Goal: Information Seeking & Learning: Check status

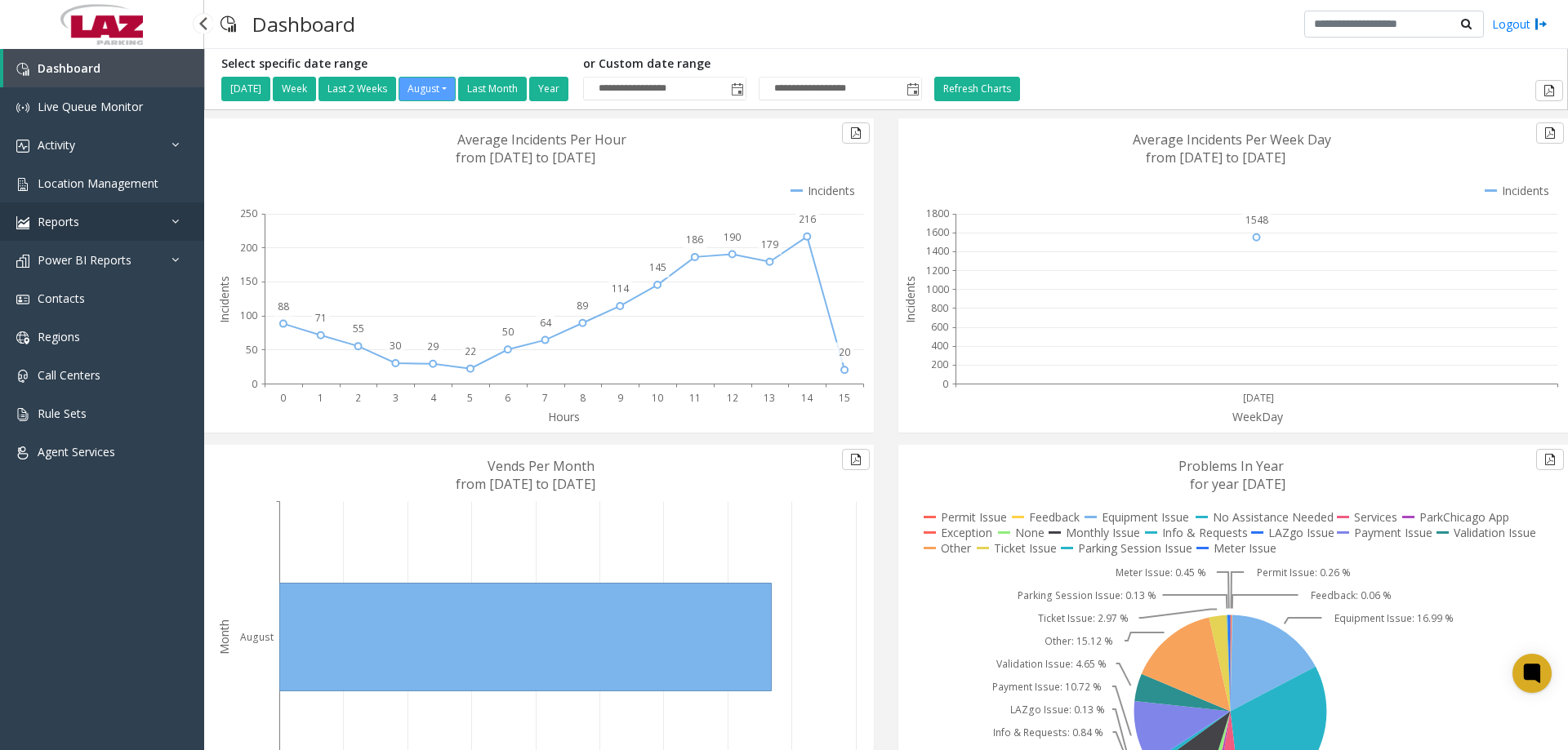
click at [170, 219] on link "Reports" at bounding box center [102, 221] width 204 height 38
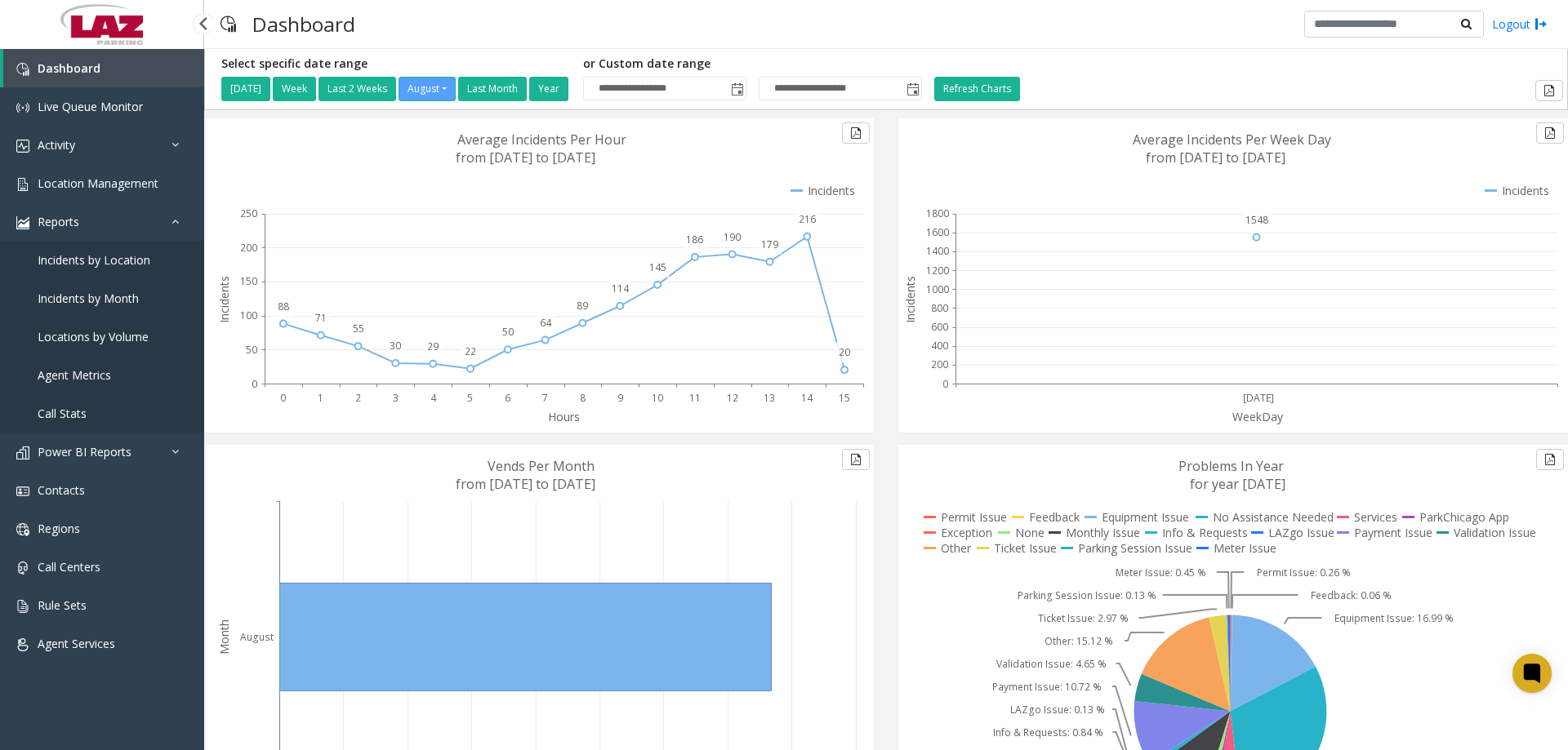
click at [103, 337] on span "Locations by Volume" at bounding box center [93, 337] width 111 height 16
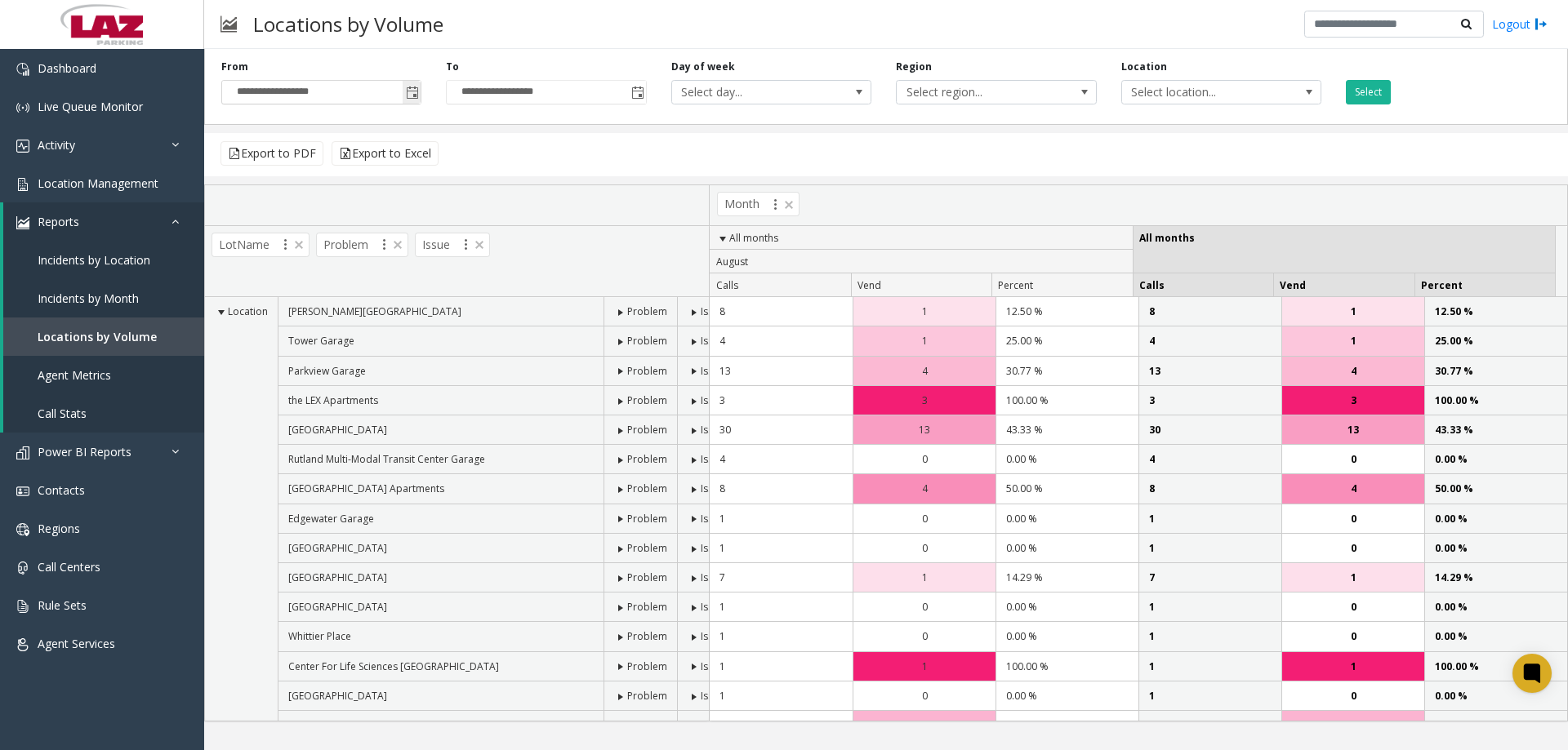
click at [419, 83] on span "Toggle popup" at bounding box center [412, 92] width 18 height 26
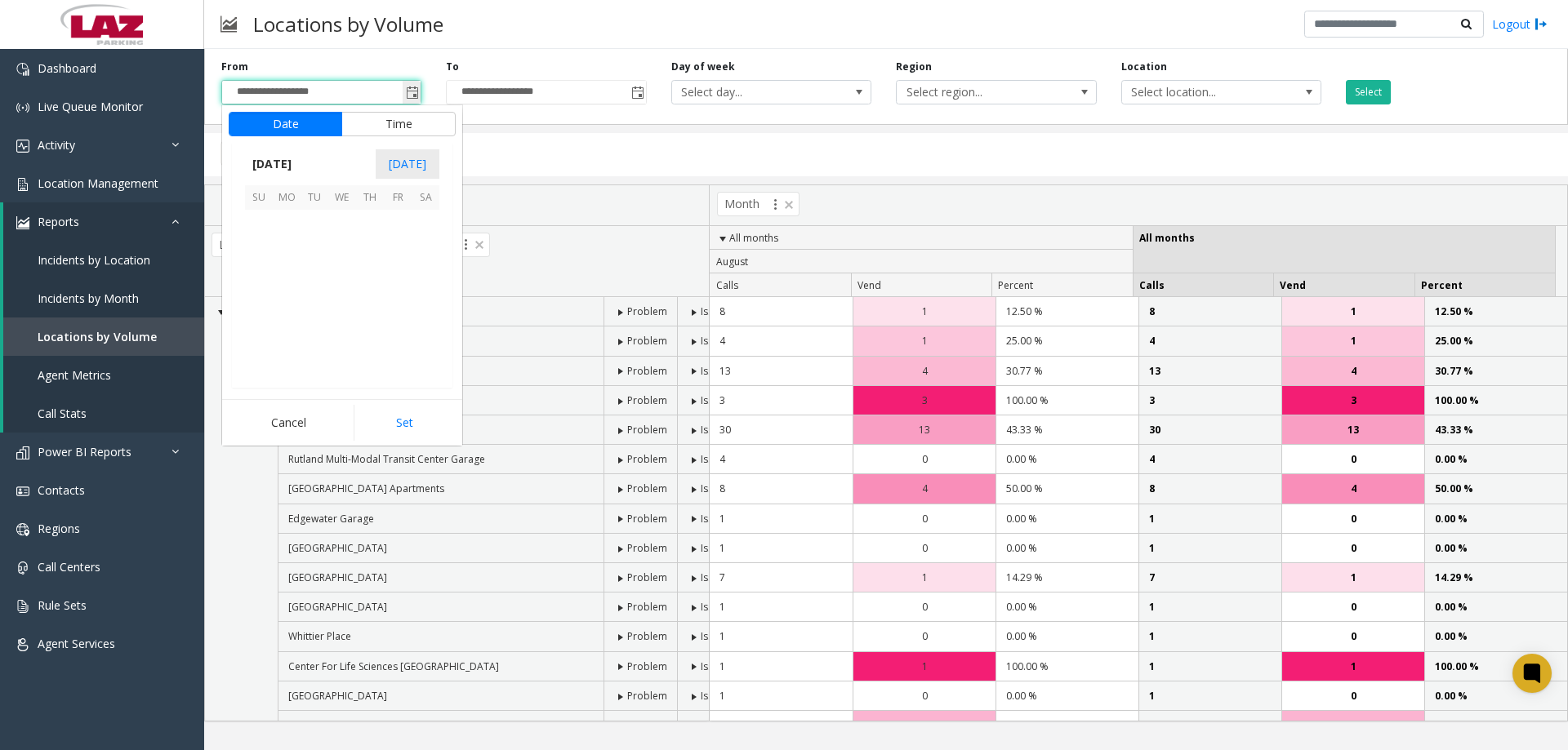
scroll to position [292836, 0]
click at [311, 273] on span "1" at bounding box center [314, 274] width 28 height 28
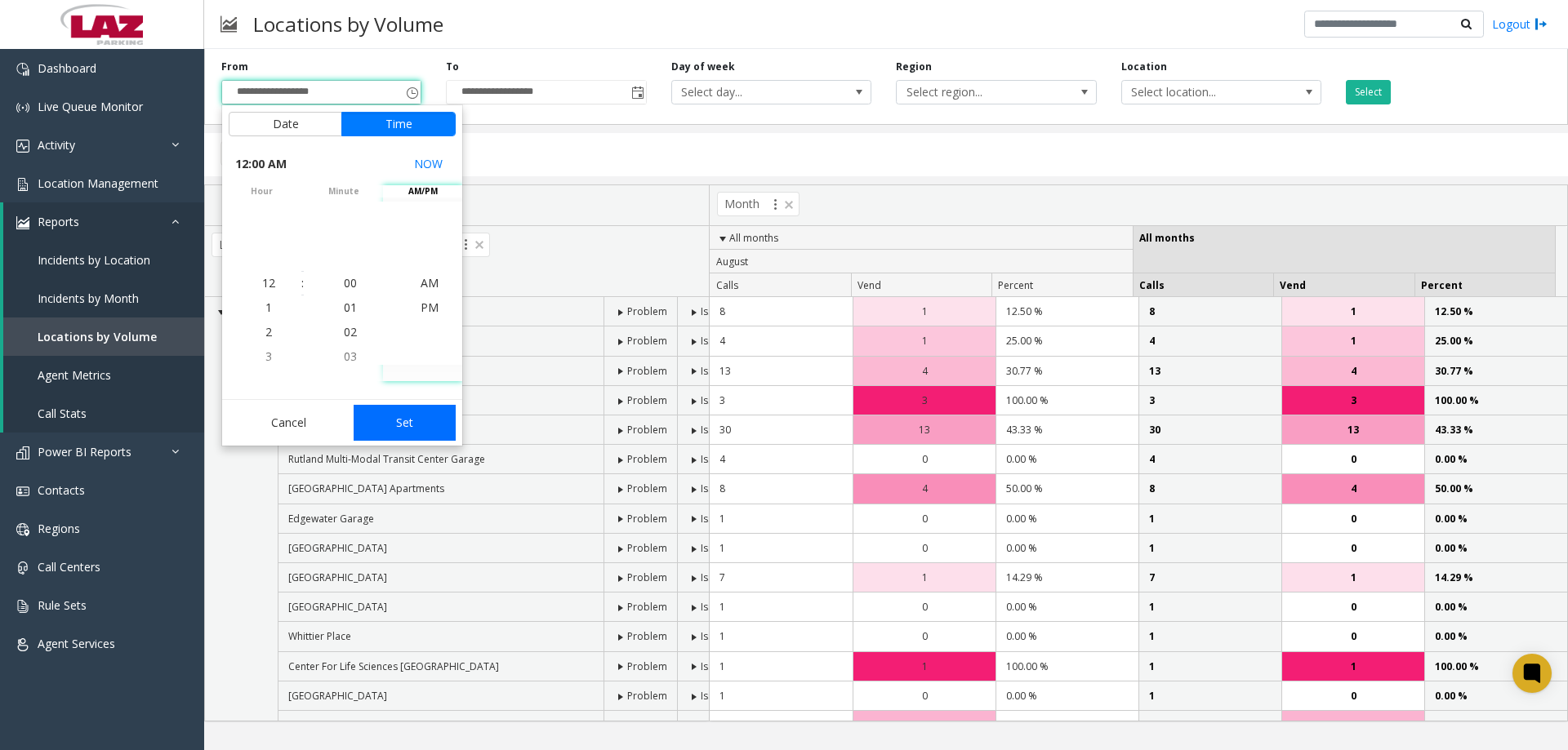
click at [401, 418] on button "Set" at bounding box center [404, 423] width 103 height 36
type input "**********"
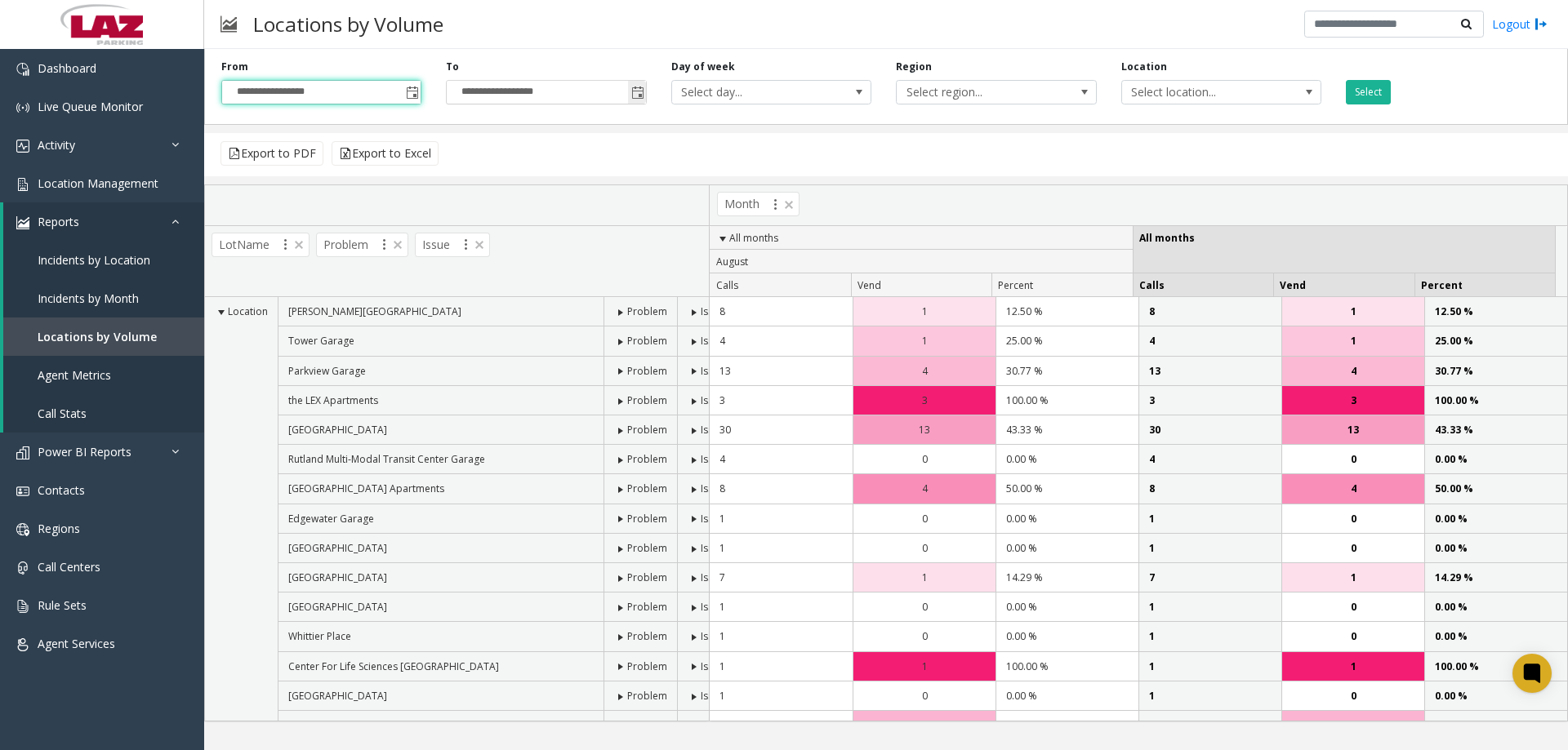
click at [637, 96] on span "Toggle popup" at bounding box center [638, 94] width 13 height 13
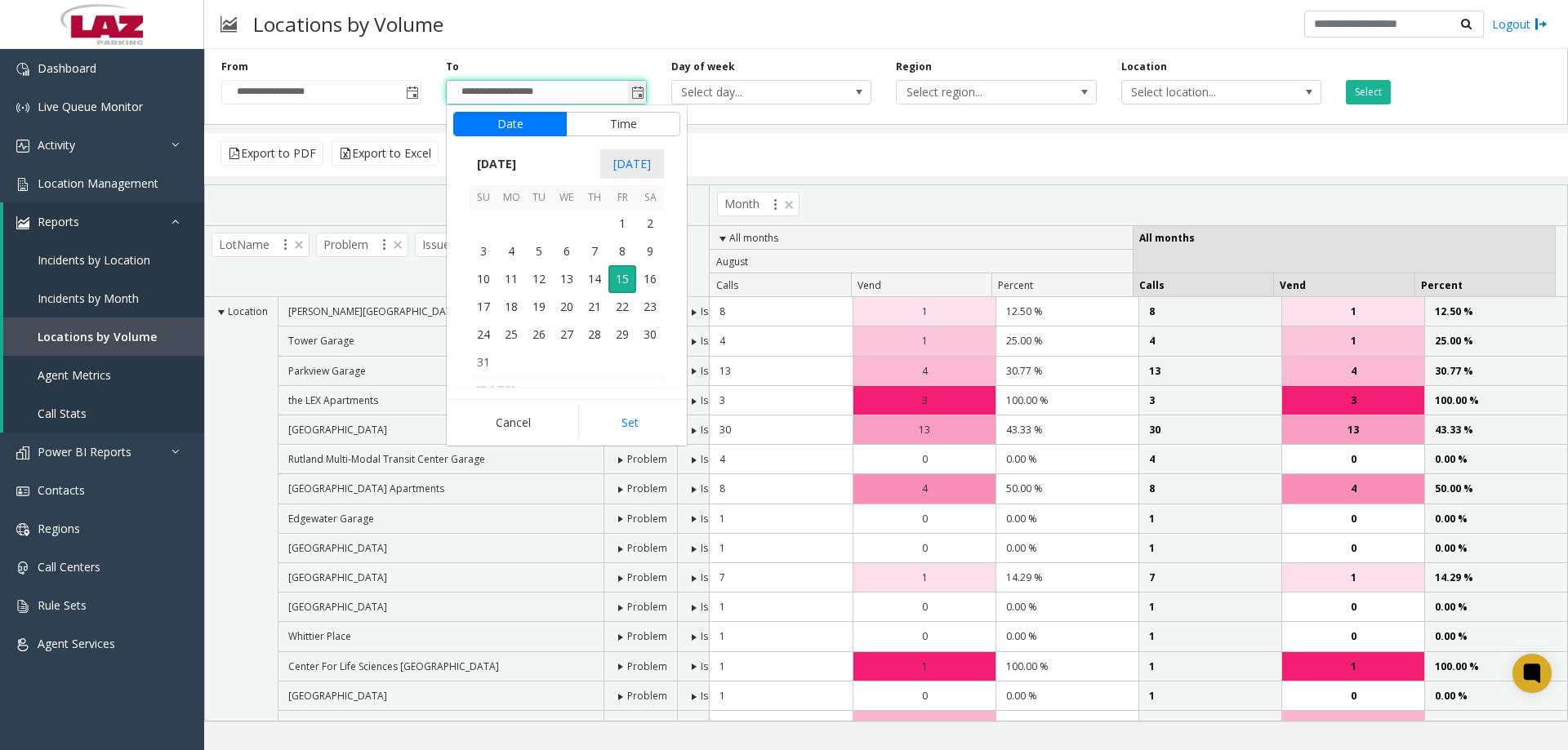
scroll to position [24, 0]
click at [597, 225] on span "31" at bounding box center [594, 221] width 28 height 28
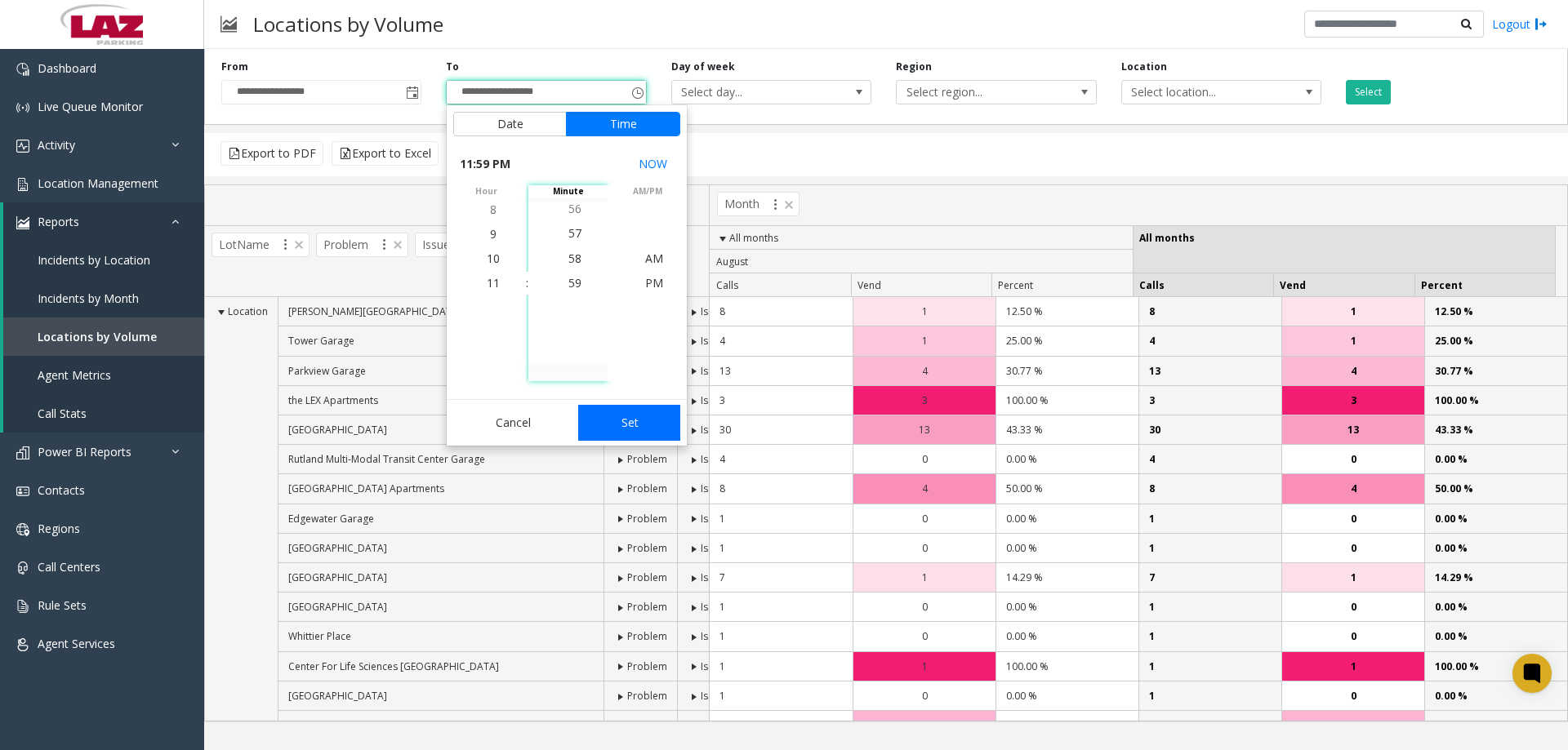
click at [651, 429] on button "Set" at bounding box center [629, 423] width 103 height 36
type input "**********"
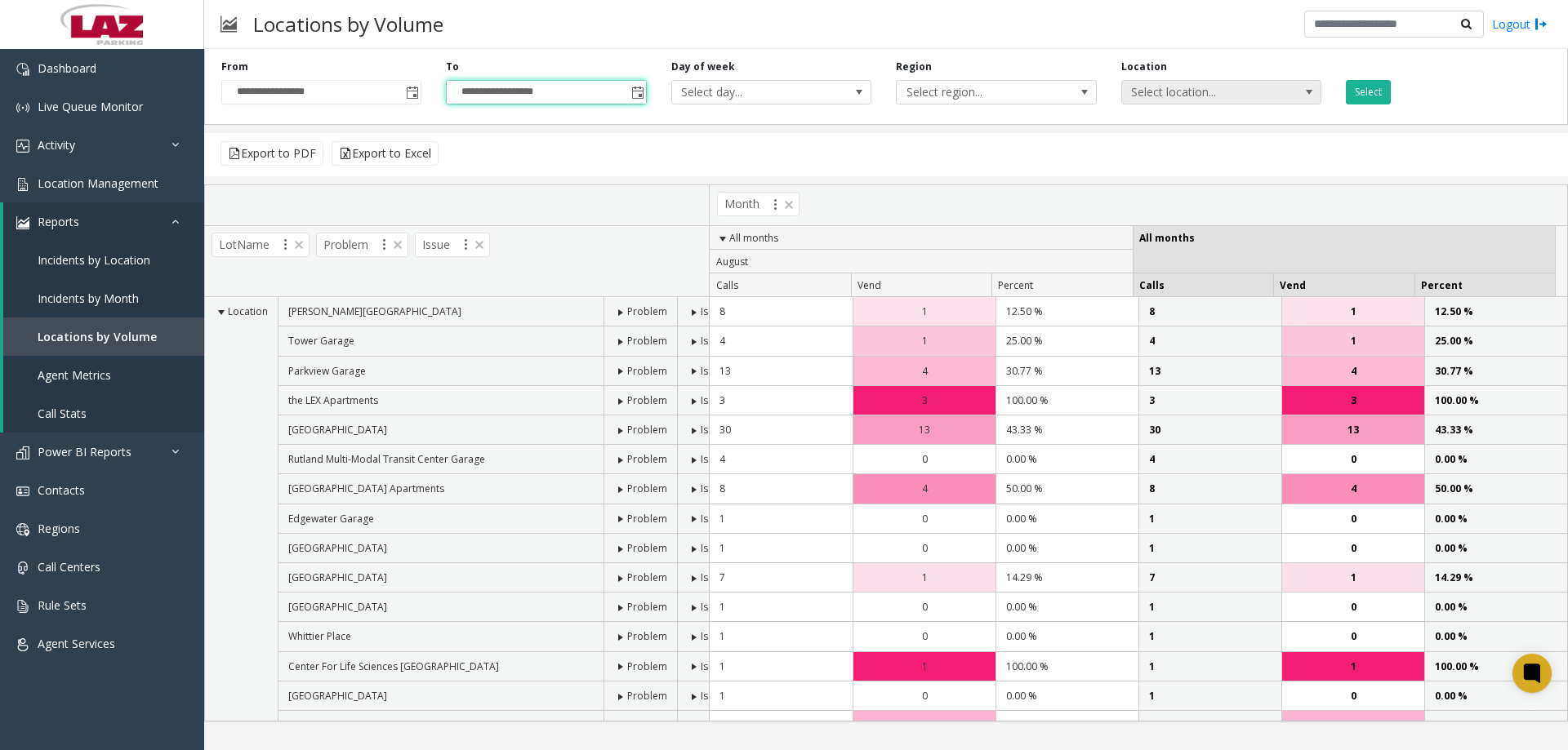
click at [1144, 98] on span "Select location..." at bounding box center [1201, 92] width 160 height 23
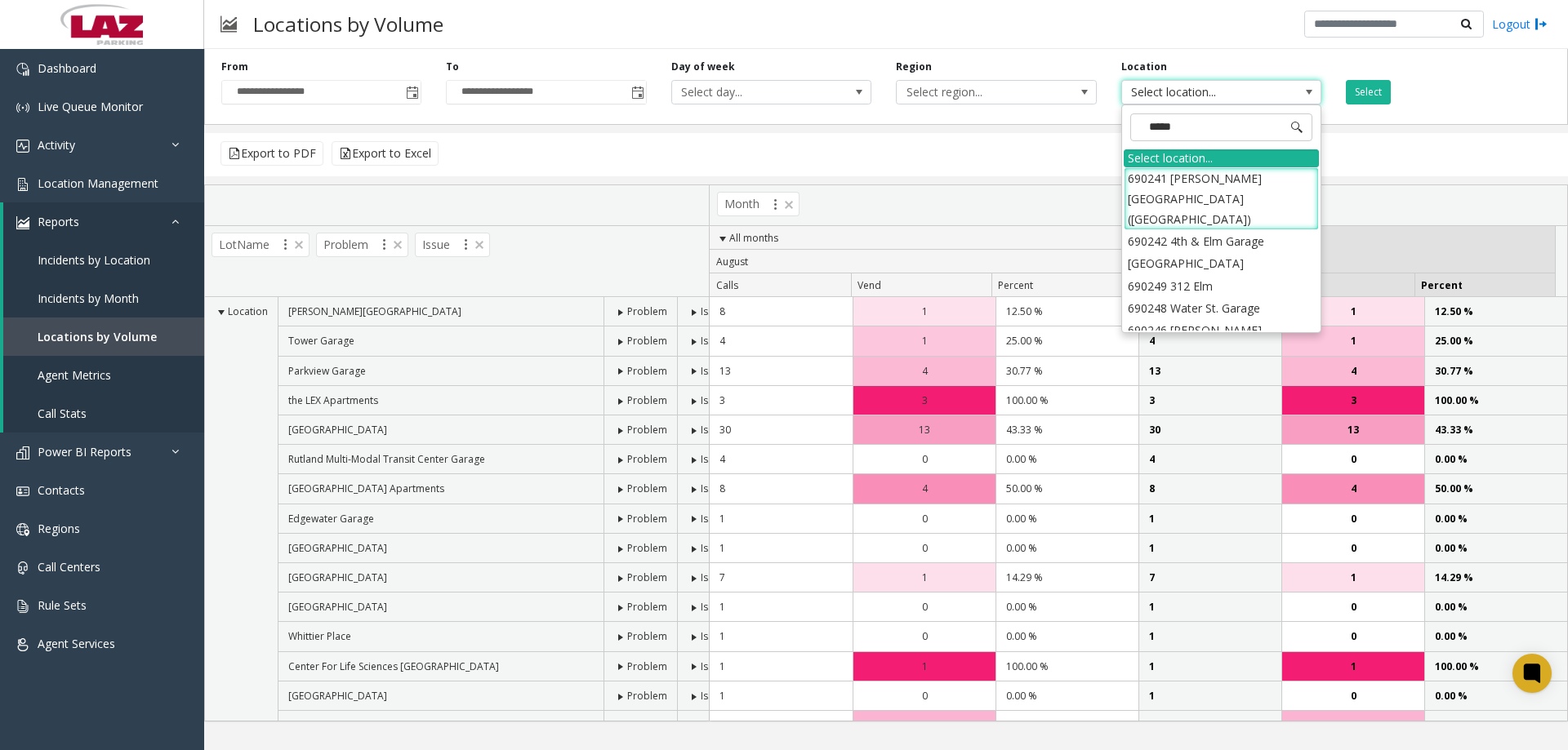
type input "******"
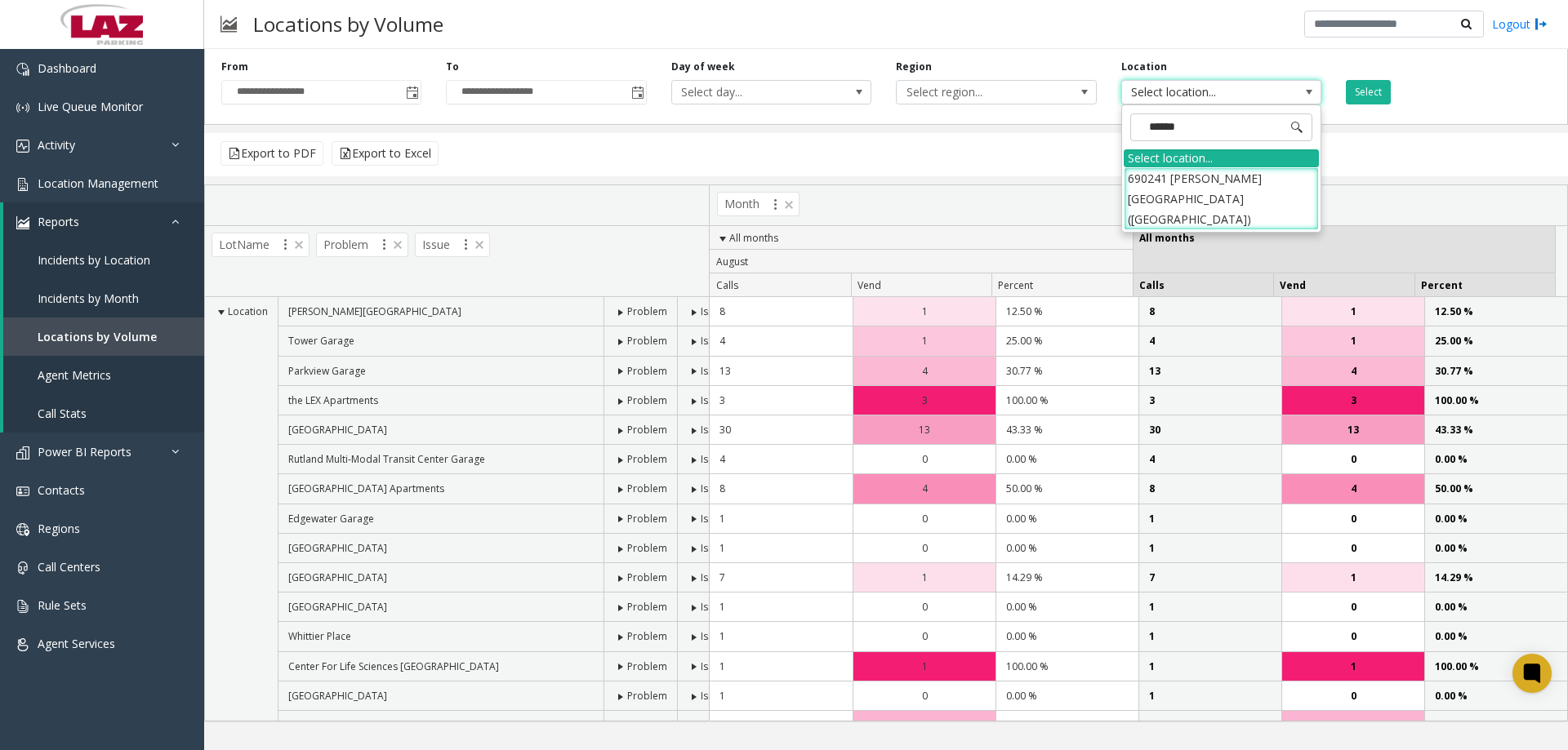
click at [1181, 181] on li "690241 [PERSON_NAME][GEOGRAPHIC_DATA] ([GEOGRAPHIC_DATA])" at bounding box center [1221, 199] width 195 height 63
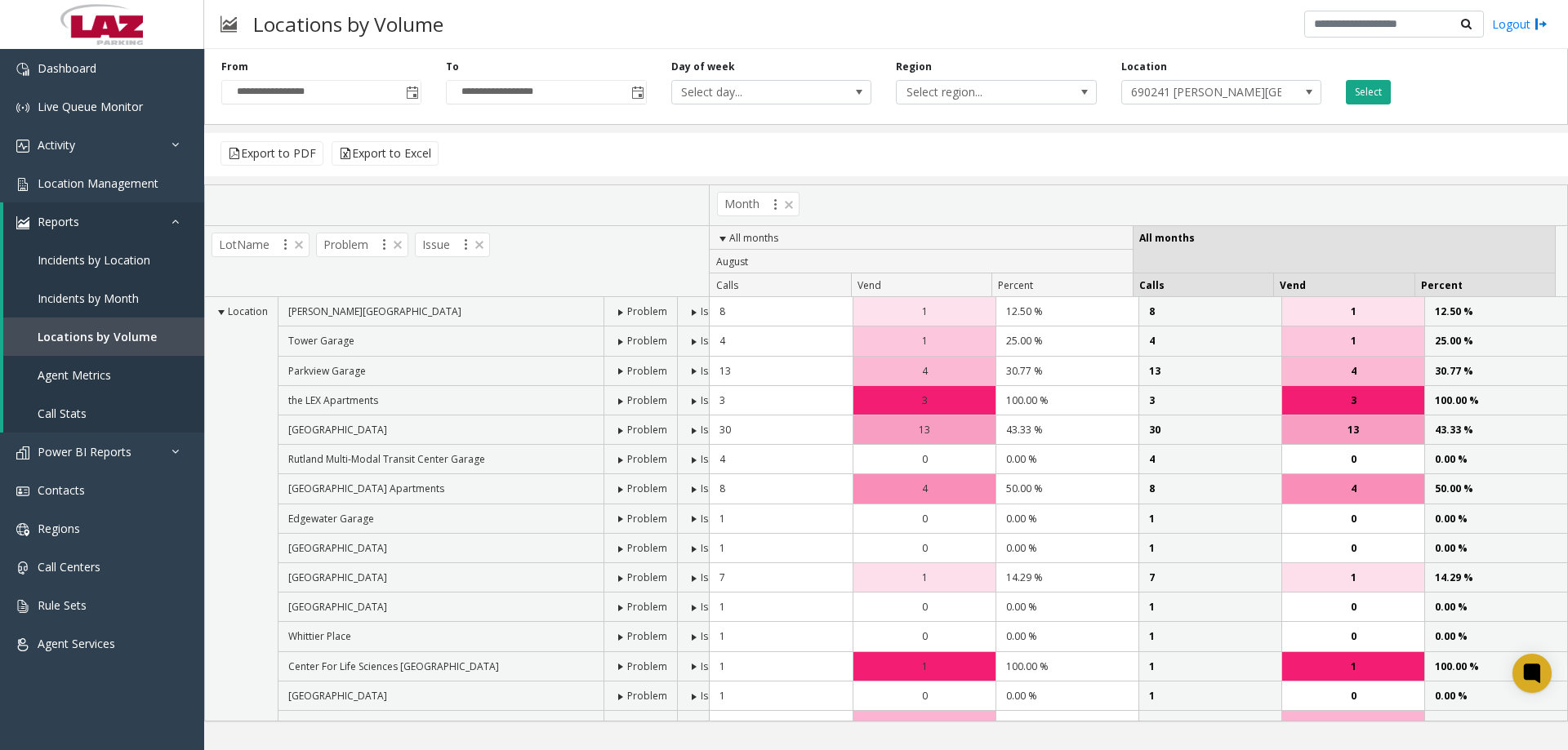
click at [1374, 95] on button "Select" at bounding box center [1368, 92] width 45 height 24
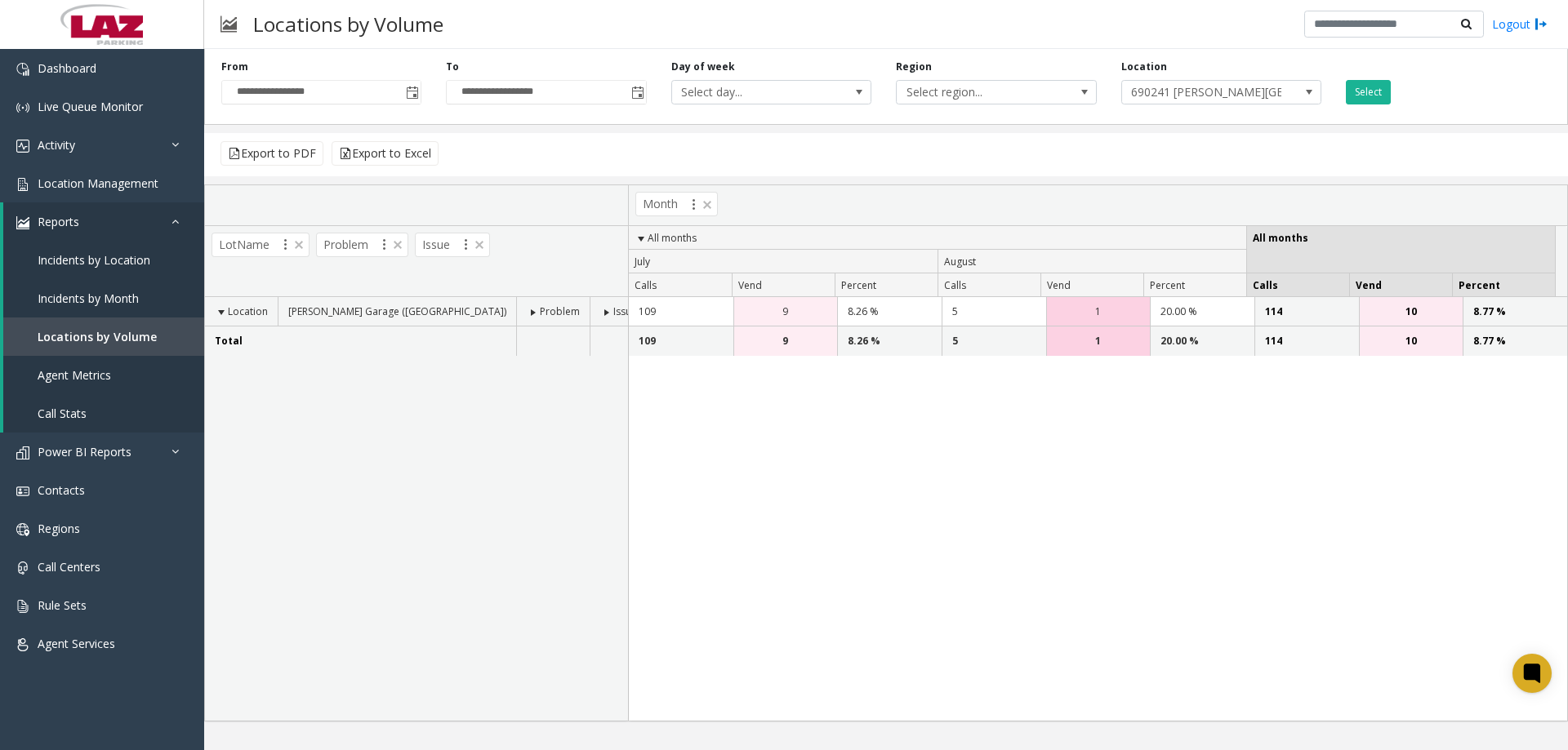
click at [601, 311] on span at bounding box center [607, 313] width 13 height 13
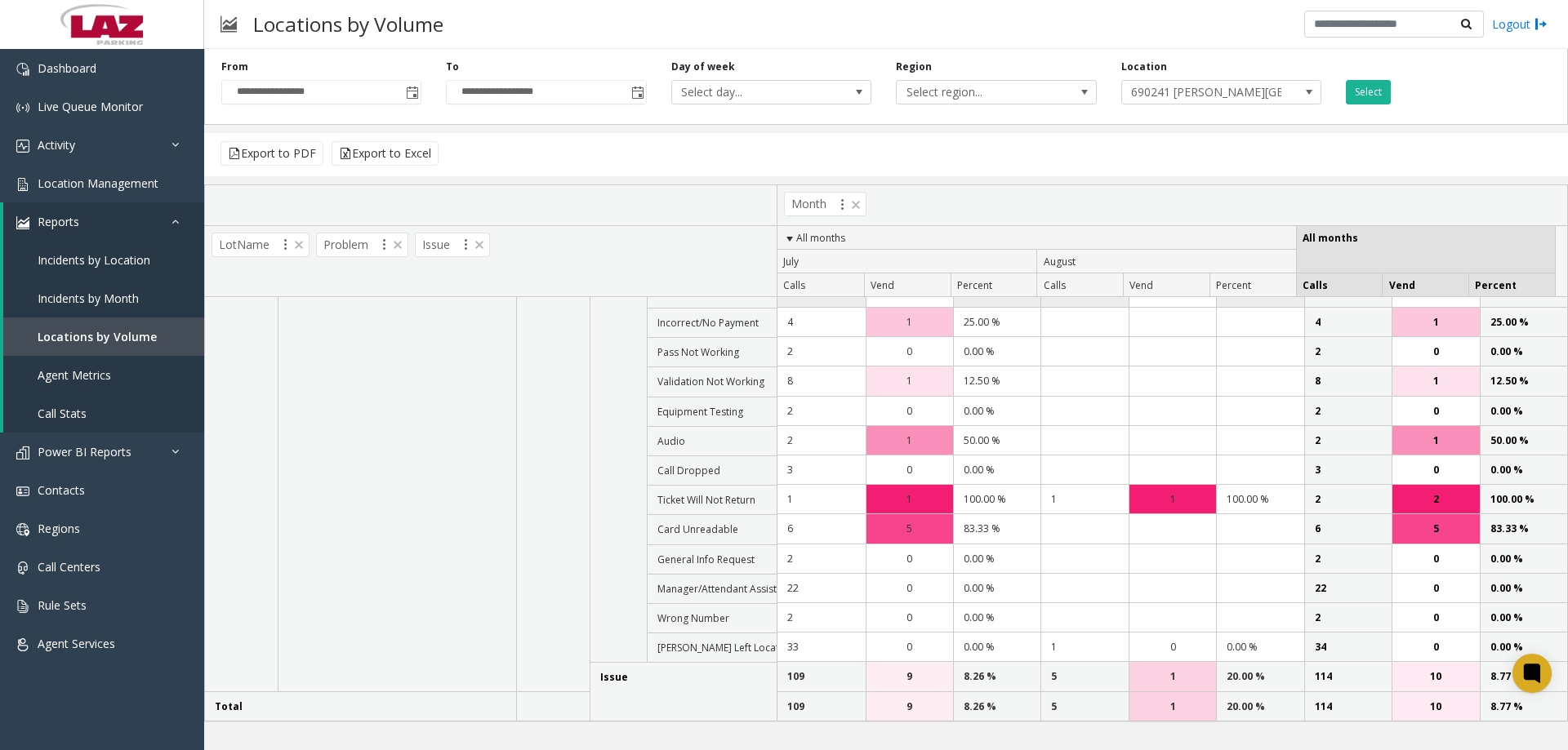
scroll to position [0, 0]
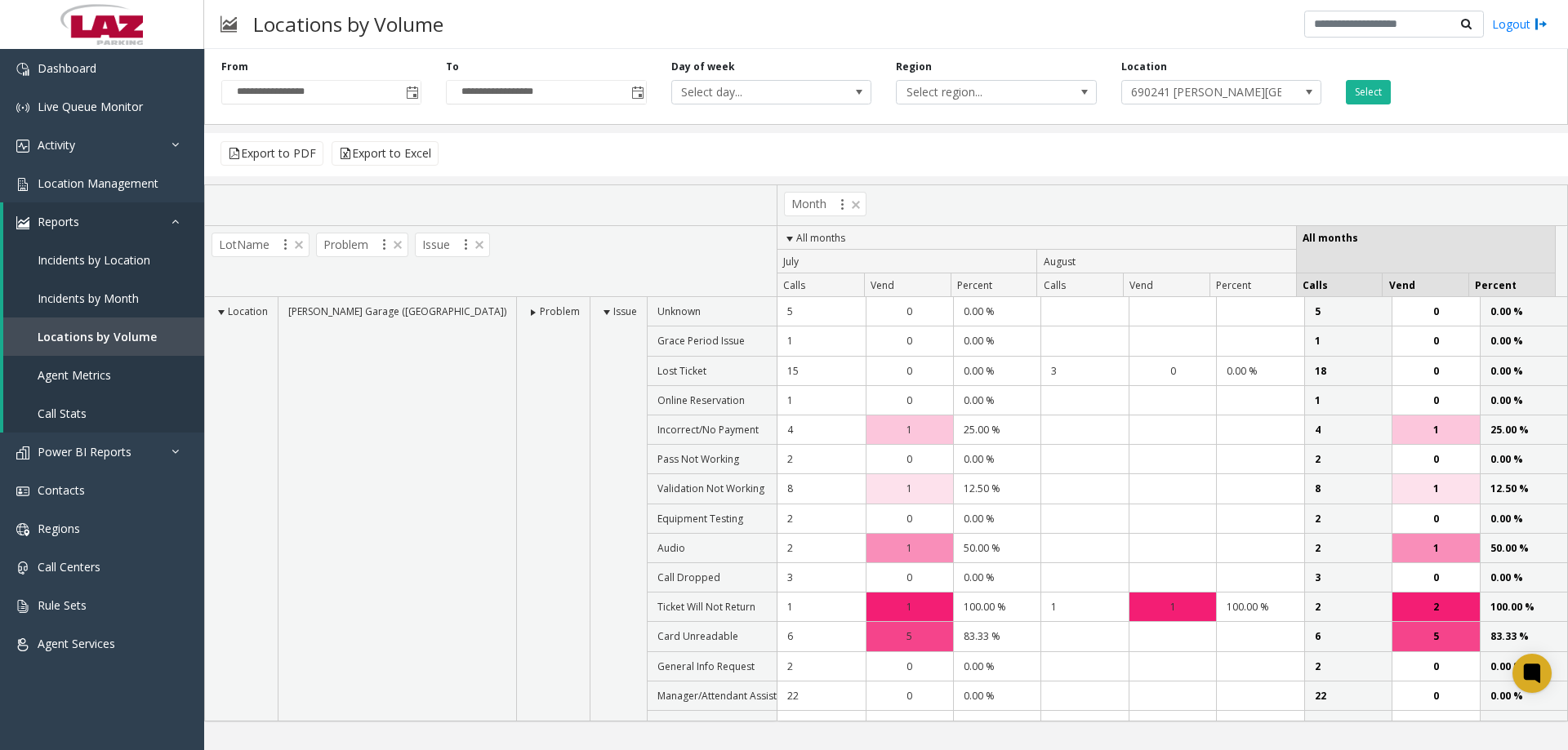
click at [601, 314] on span at bounding box center [607, 313] width 13 height 13
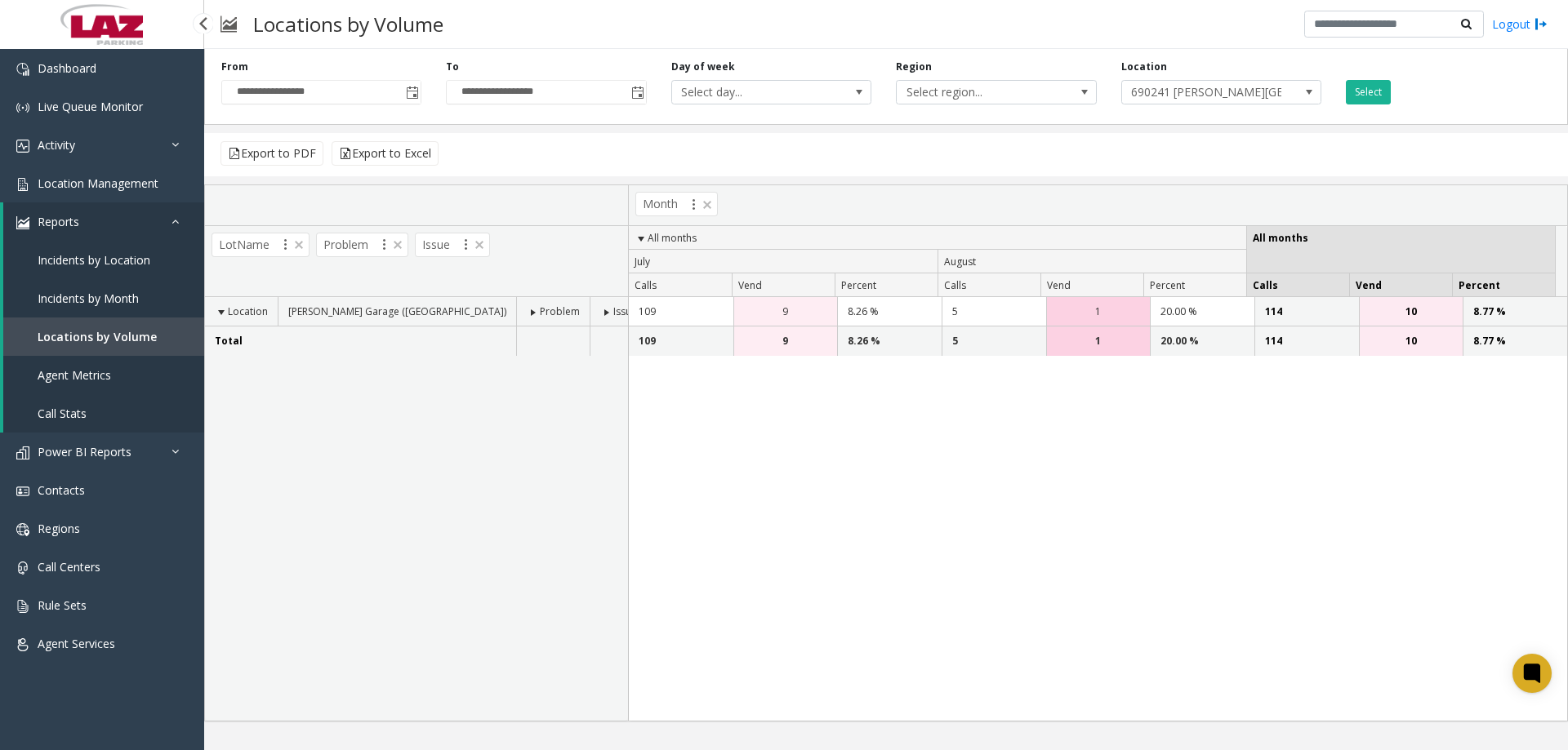
click at [57, 413] on span "Call Stats" at bounding box center [62, 413] width 49 height 16
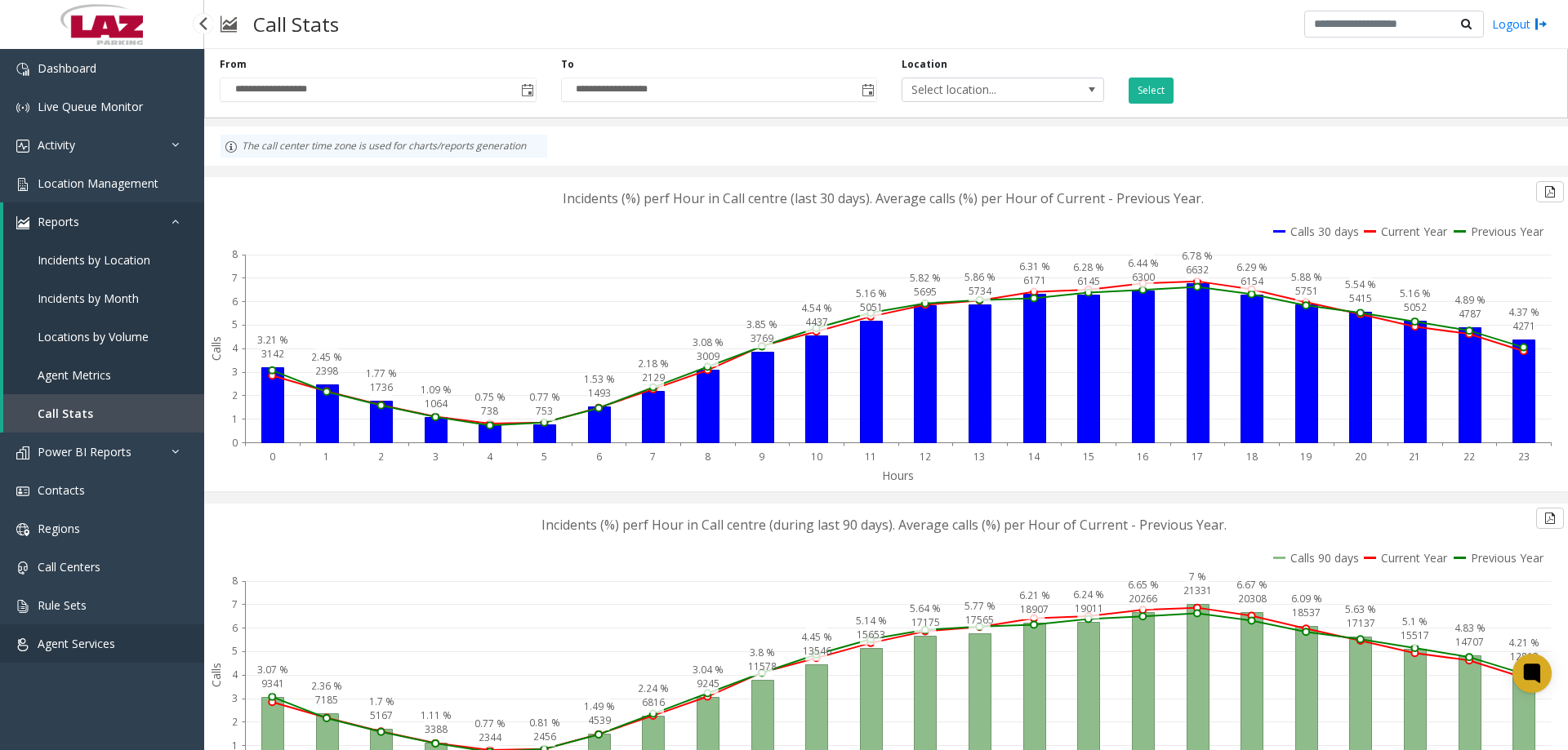
click at [104, 637] on span "Agent Services" at bounding box center [76, 644] width 78 height 16
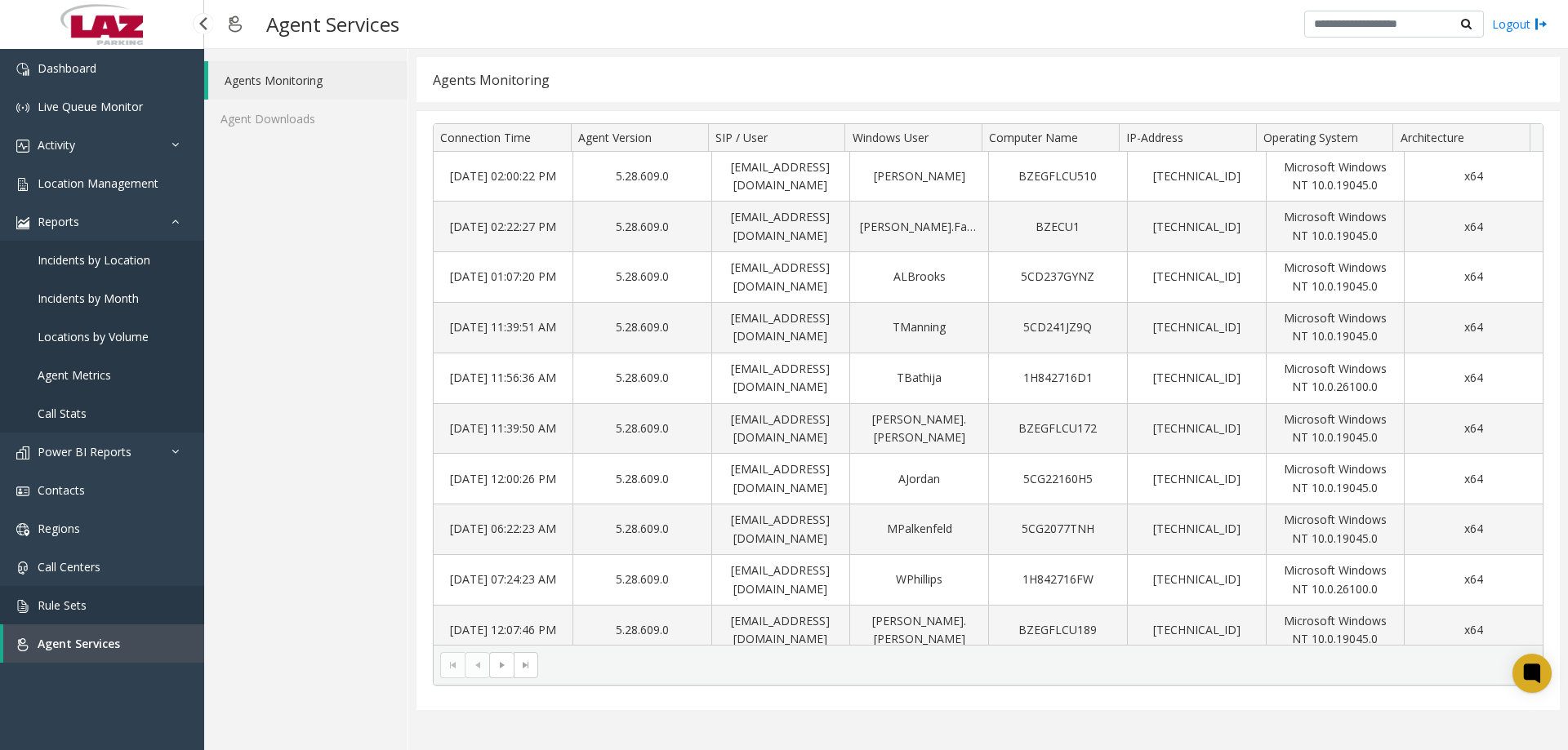
click at [70, 601] on span "Rule Sets" at bounding box center [62, 606] width 49 height 16
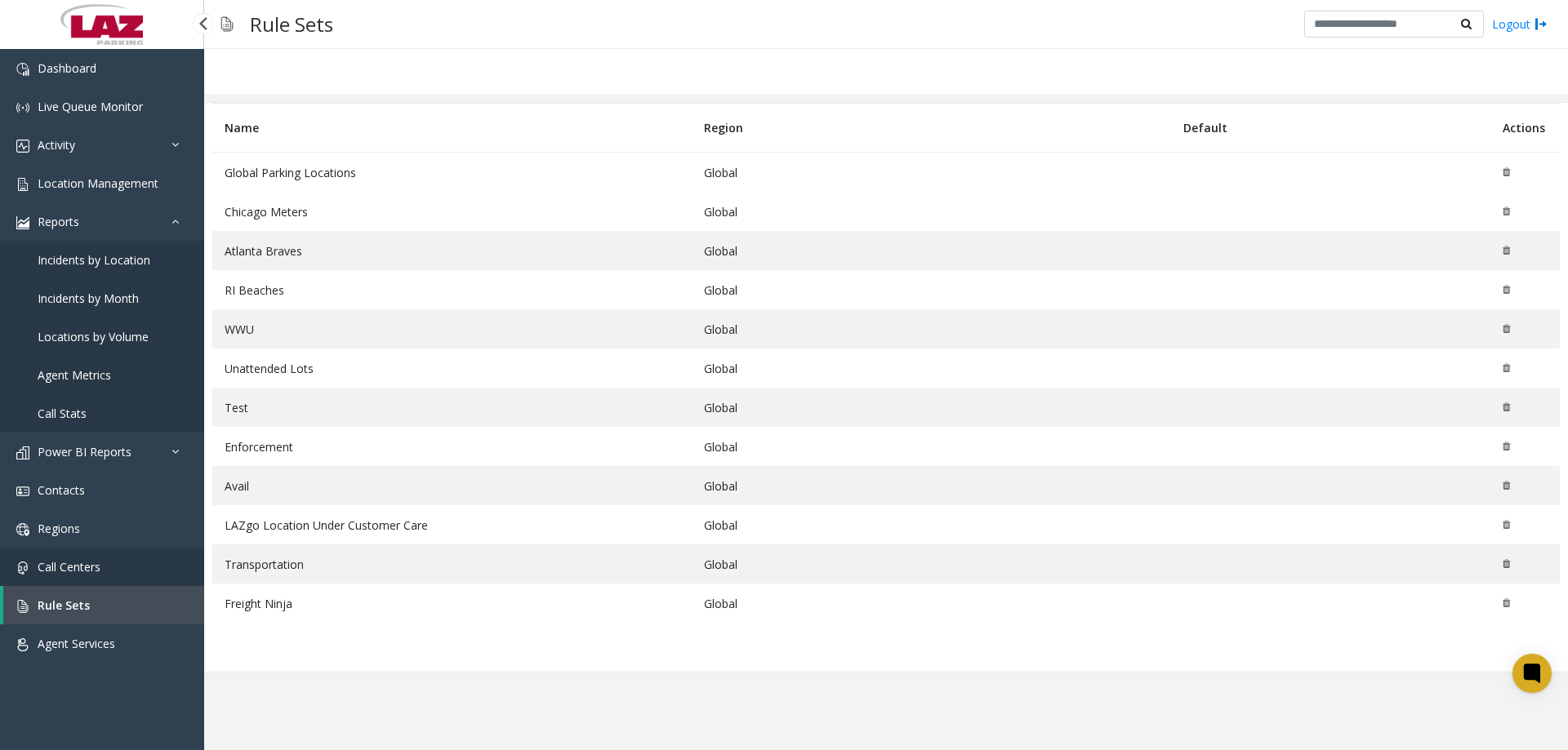
click at [93, 566] on span "Call Centers" at bounding box center [69, 567] width 63 height 16
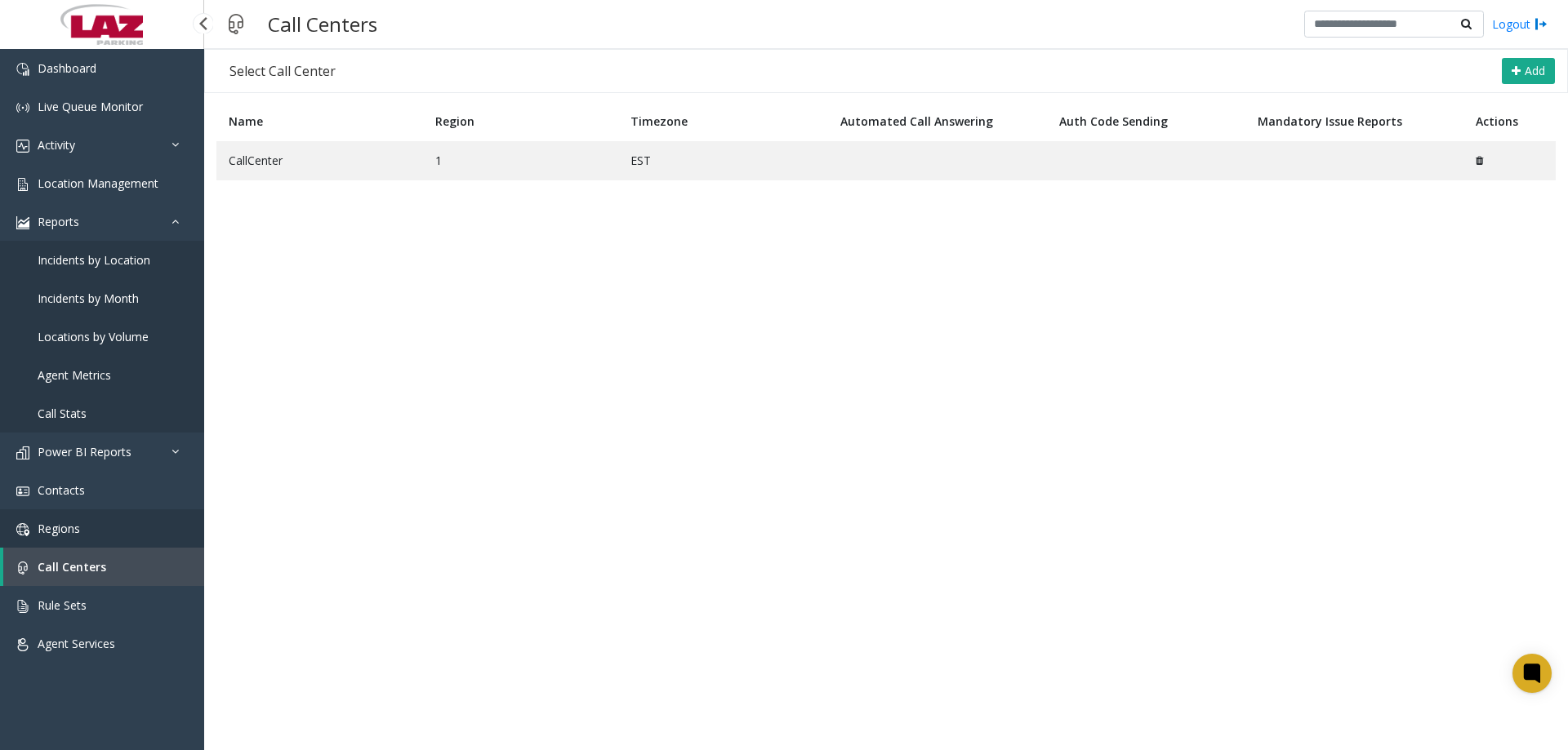
click at [60, 535] on span "Regions" at bounding box center [58, 529] width 43 height 16
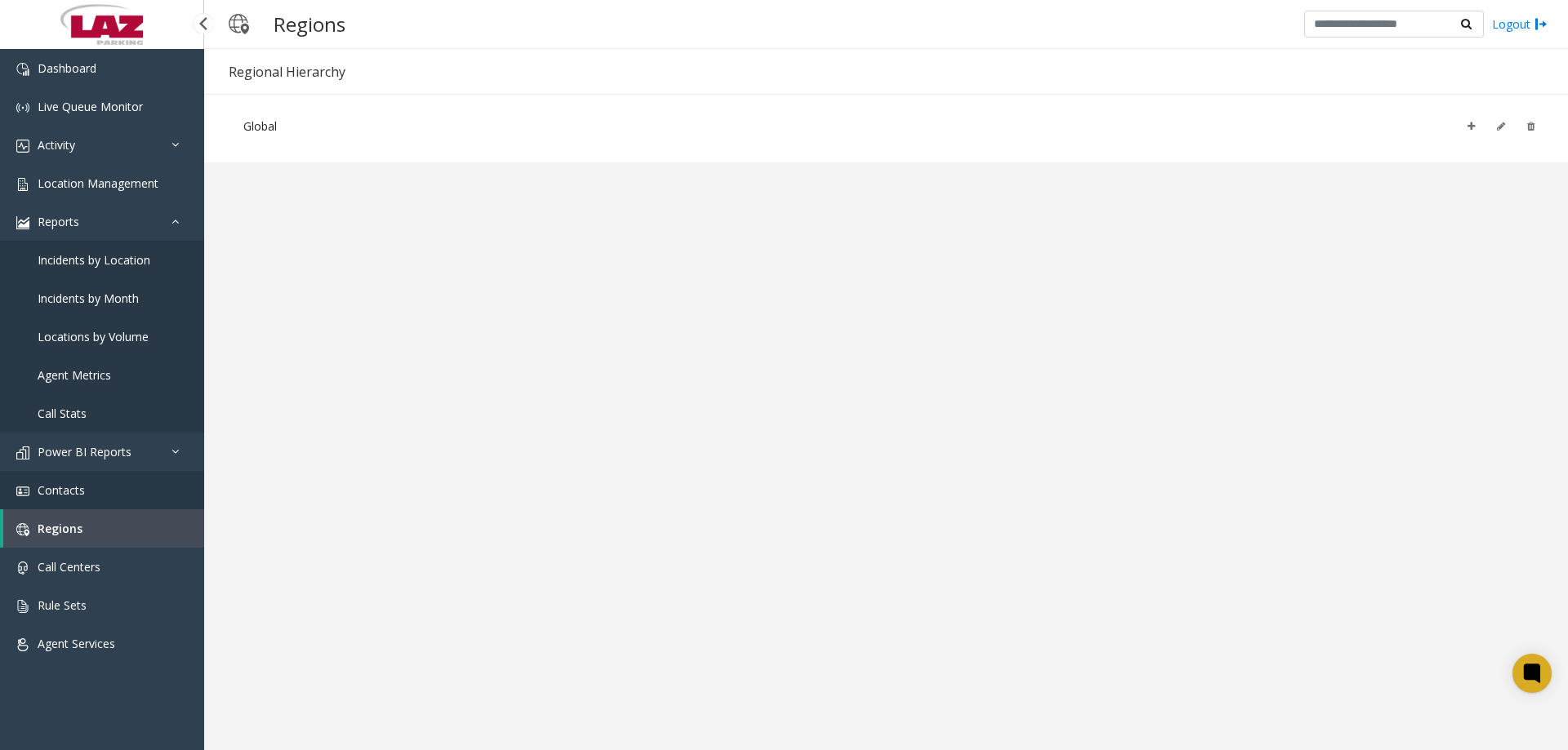
click at [53, 498] on link "Contacts" at bounding box center [102, 490] width 204 height 38
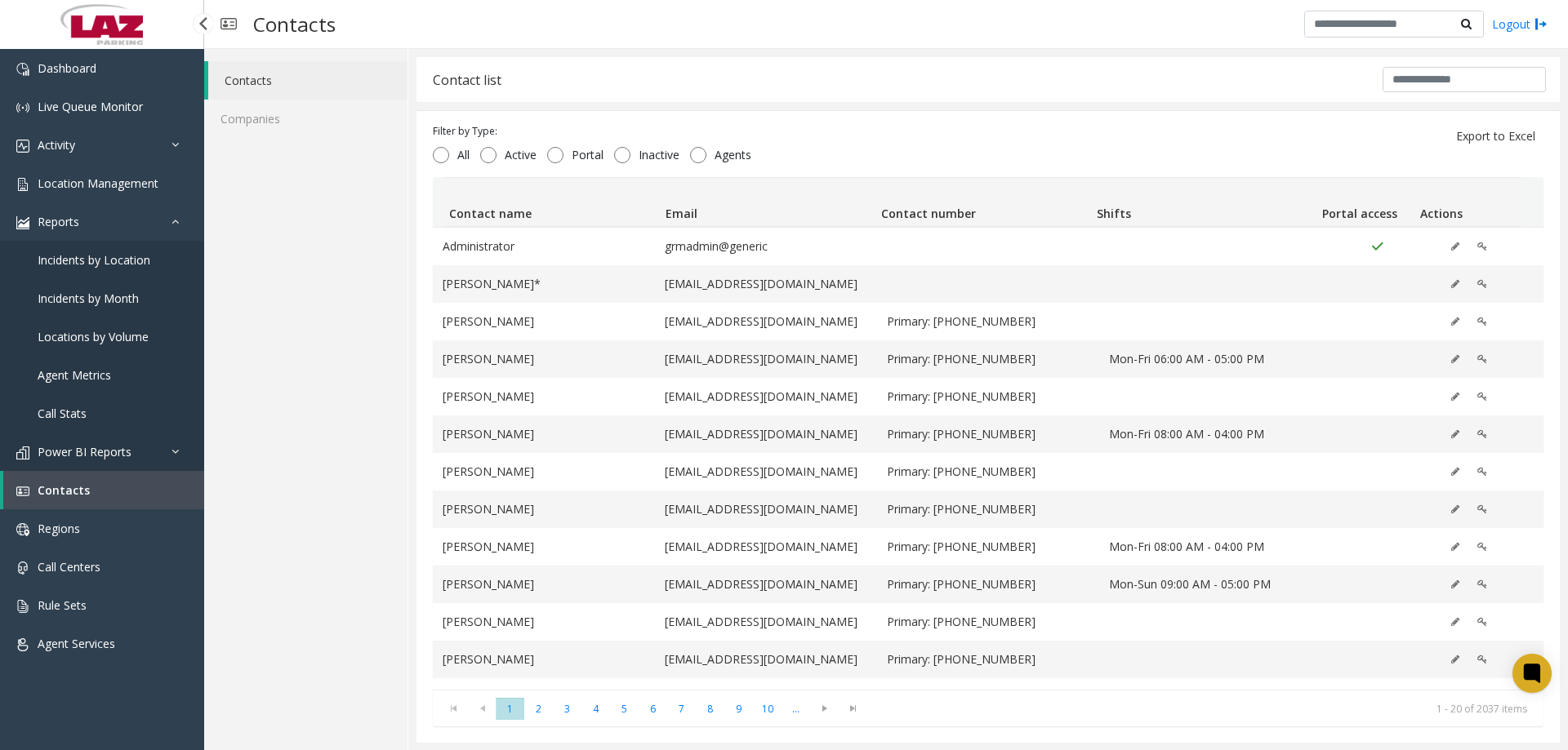
click at [175, 457] on link "Power BI Reports" at bounding box center [102, 452] width 204 height 38
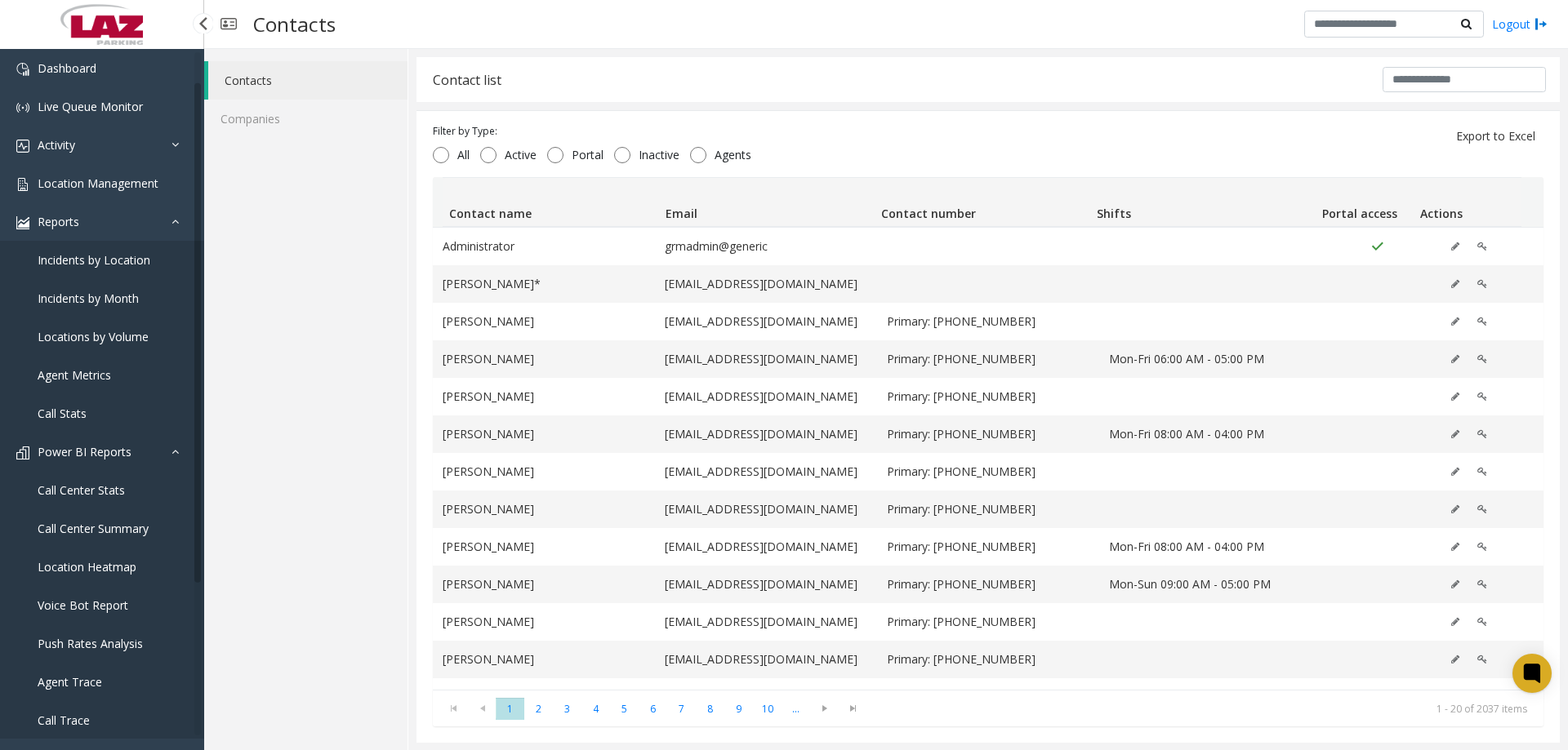
scroll to position [82, 0]
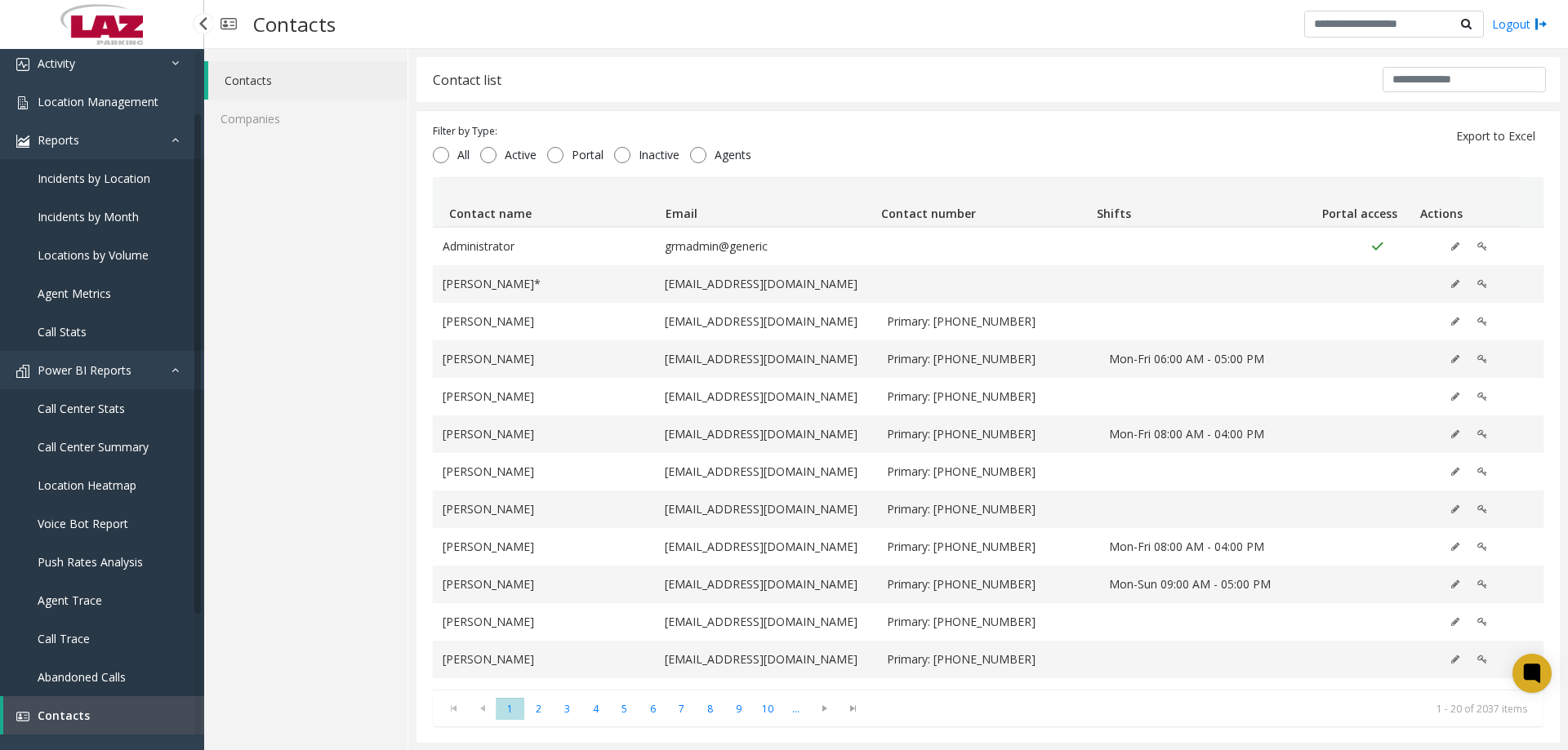
click at [67, 603] on span "Agent Trace" at bounding box center [69, 601] width 64 height 16
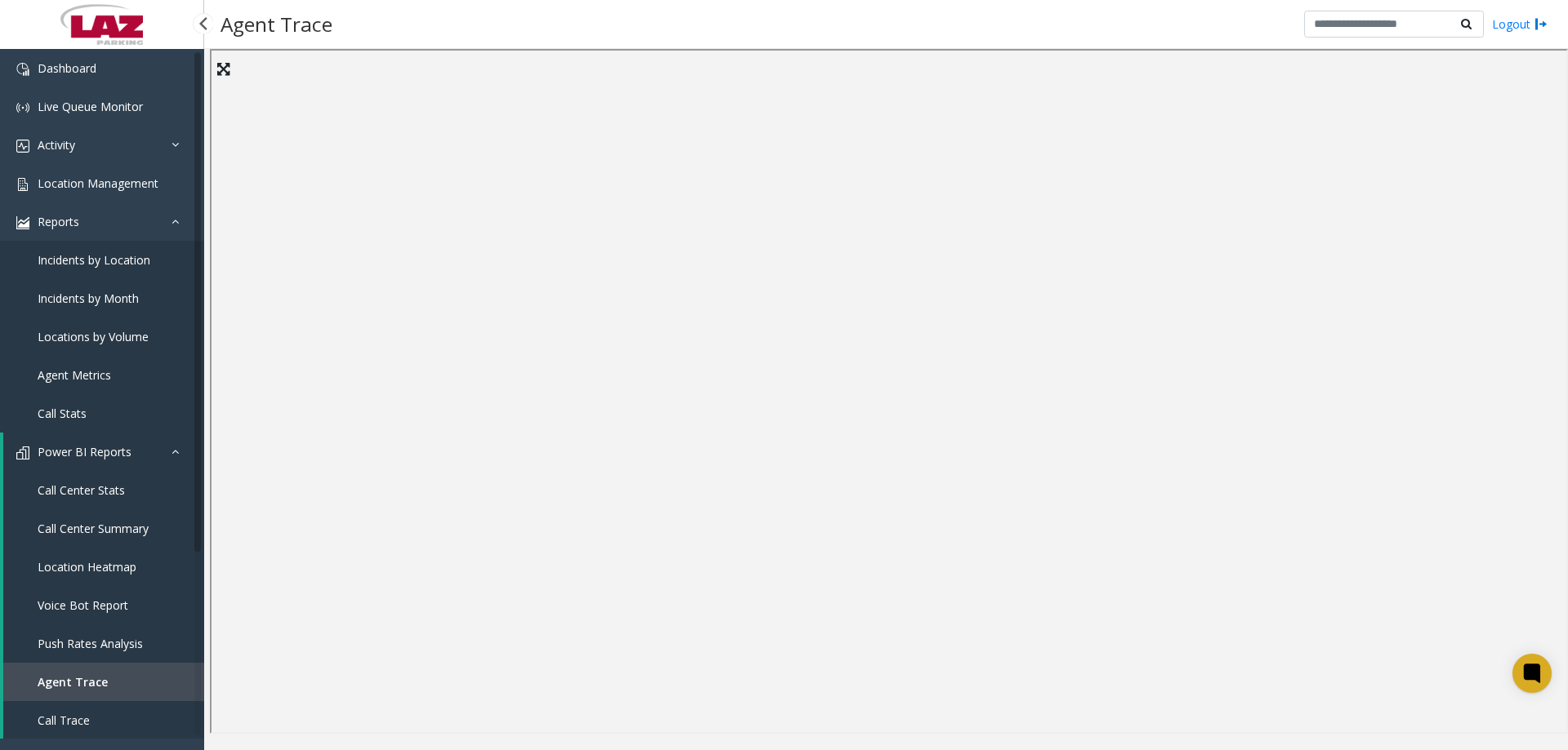
click at [89, 413] on link "Call Stats" at bounding box center [102, 413] width 204 height 38
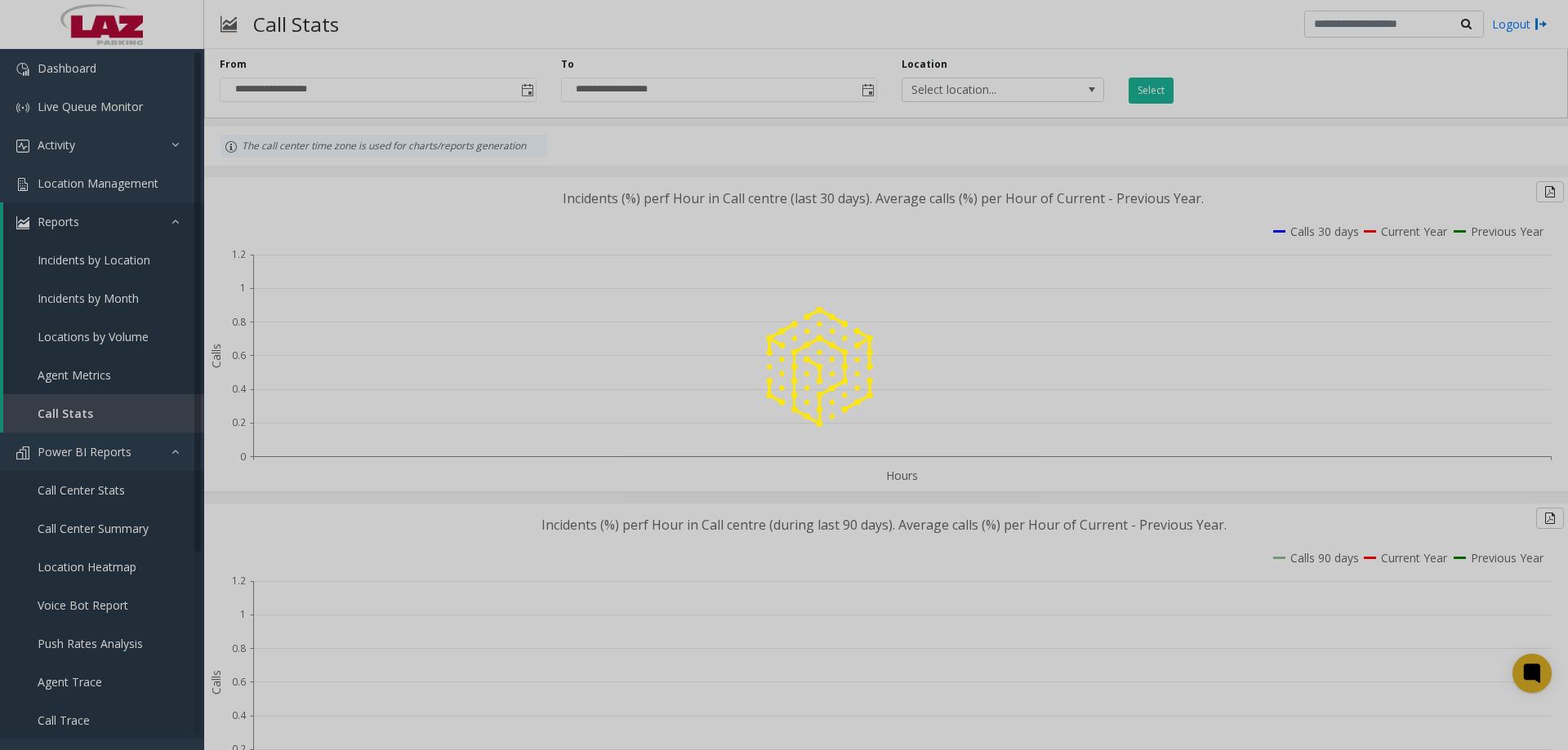
click at [1074, 86] on div at bounding box center [784, 375] width 1568 height 750
click at [160, 139] on div at bounding box center [784, 375] width 1568 height 750
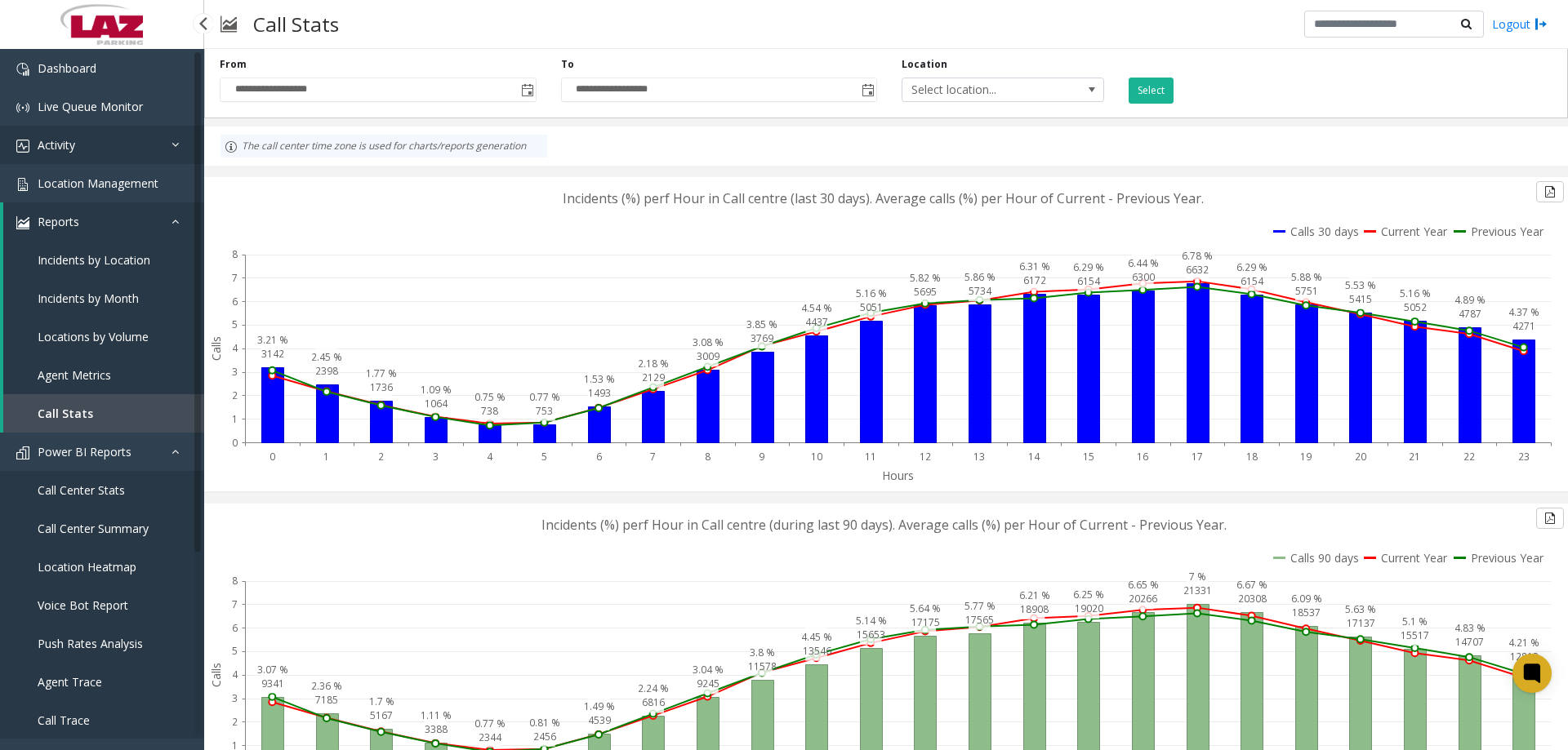
click at [169, 150] on link "Activity" at bounding box center [102, 145] width 204 height 38
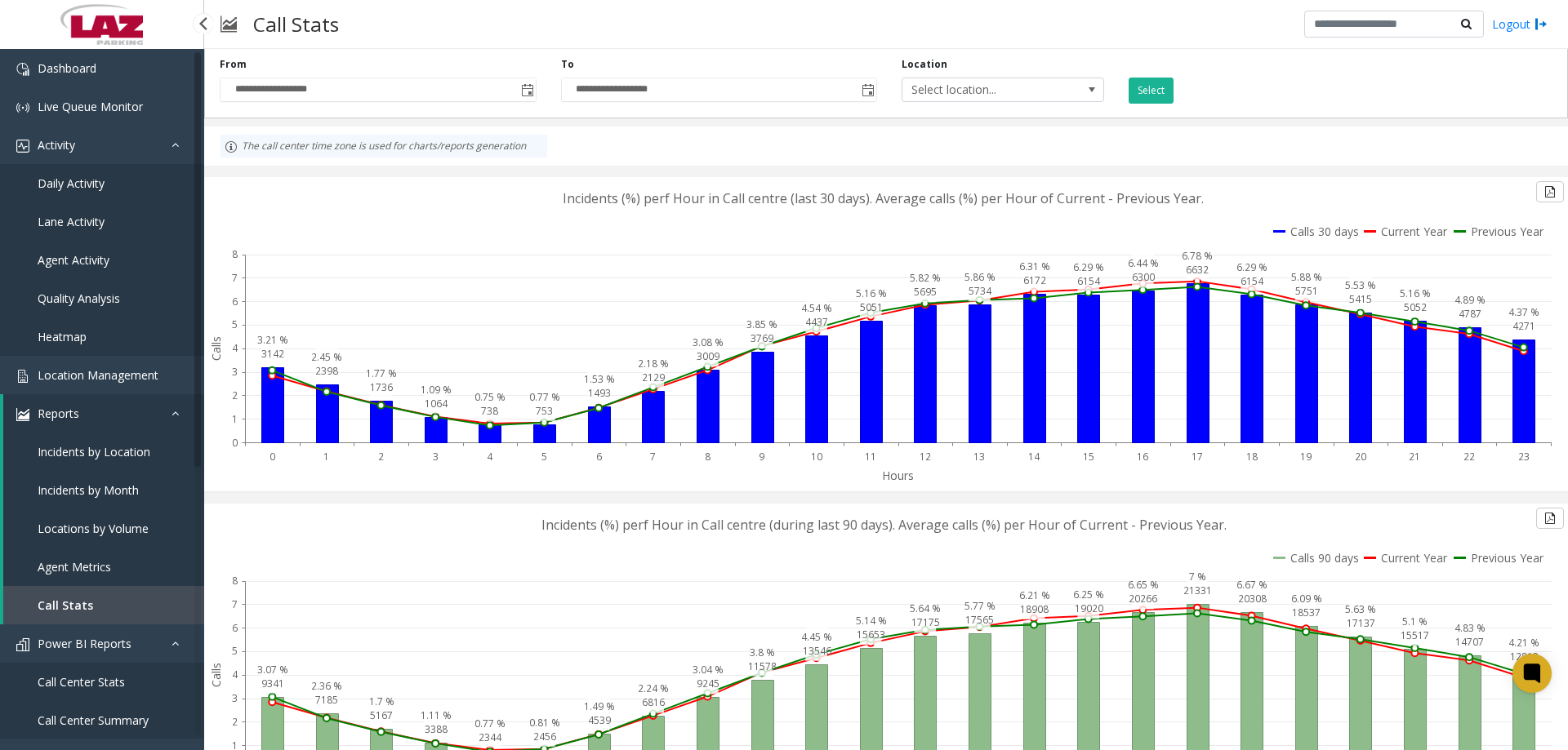
click at [75, 262] on span "Agent Activity" at bounding box center [74, 260] width 72 height 16
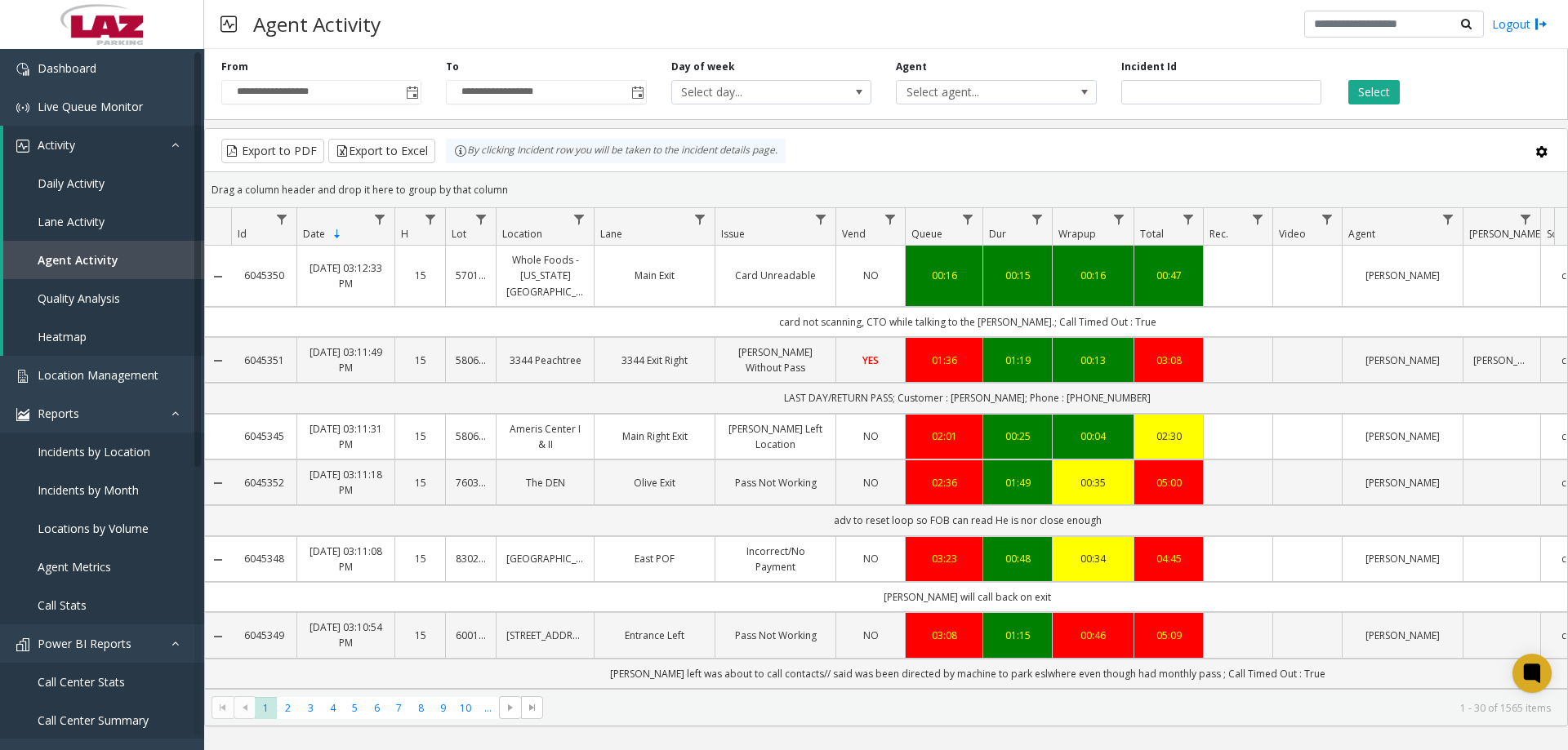
click at [819, 310] on td "card not scanning, CTO while talking to the [PERSON_NAME].; Call Timed Out : Tr…" at bounding box center [967, 322] width 1473 height 30
click at [819, 309] on td "card not scanning, CTO while talking to the [PERSON_NAME].; Call Timed Out : Tr…" at bounding box center [967, 322] width 1473 height 30
click at [74, 296] on span "Quality Analysis" at bounding box center [79, 298] width 83 height 16
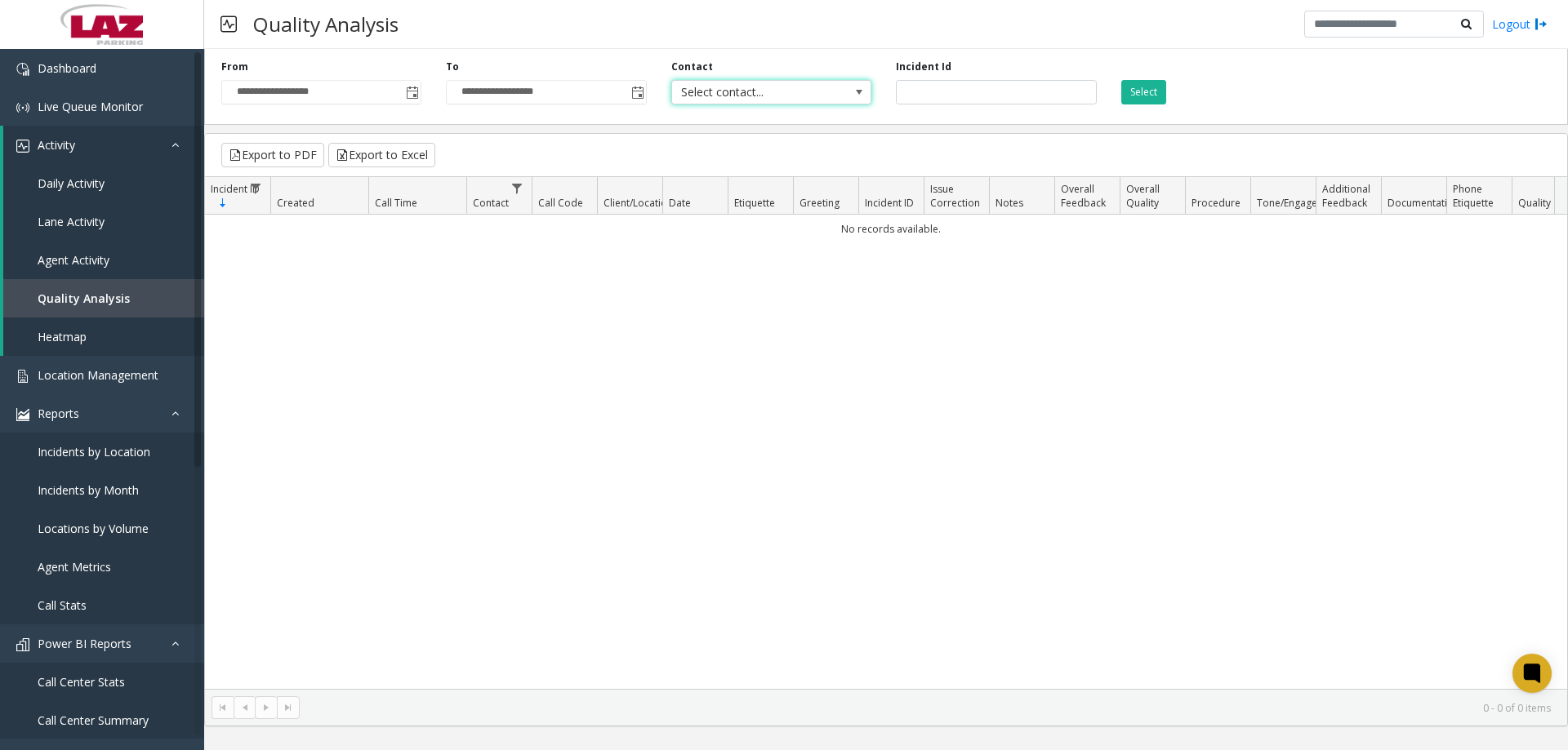
click at [759, 90] on span "Select contact..." at bounding box center [752, 92] width 160 height 23
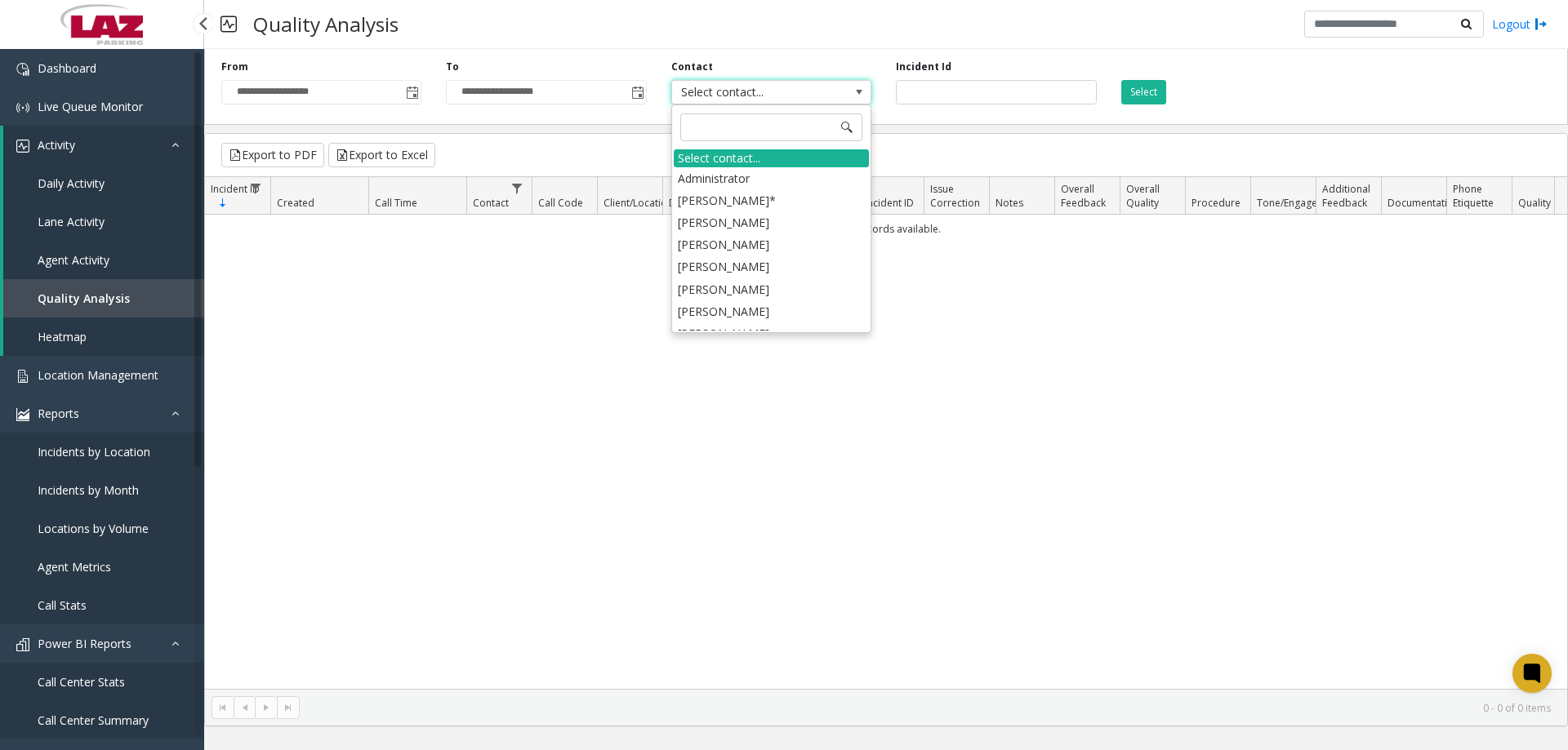
click at [71, 217] on span "Lane Activity" at bounding box center [71, 221] width 67 height 16
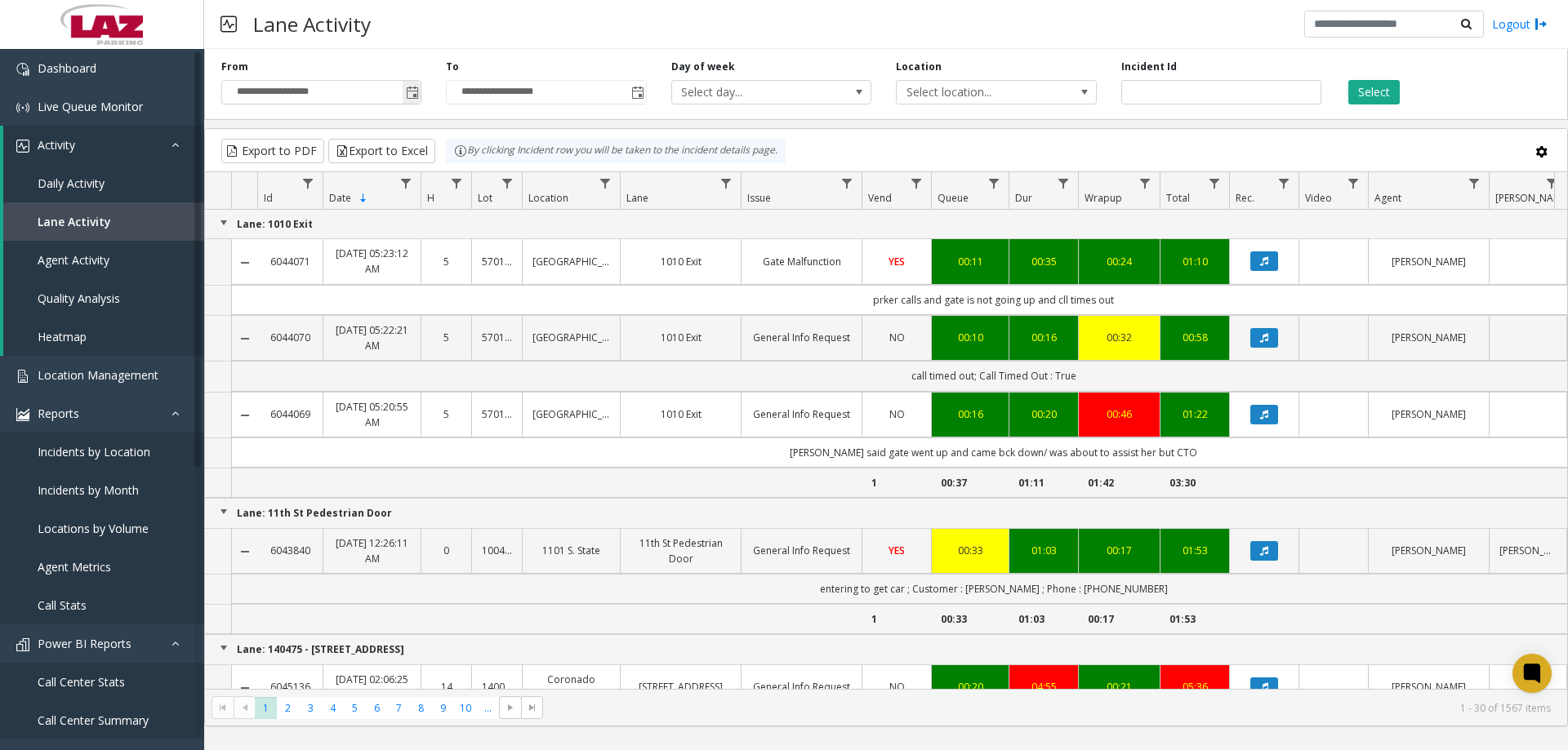
click at [407, 91] on span "Toggle popup" at bounding box center [413, 94] width 13 height 13
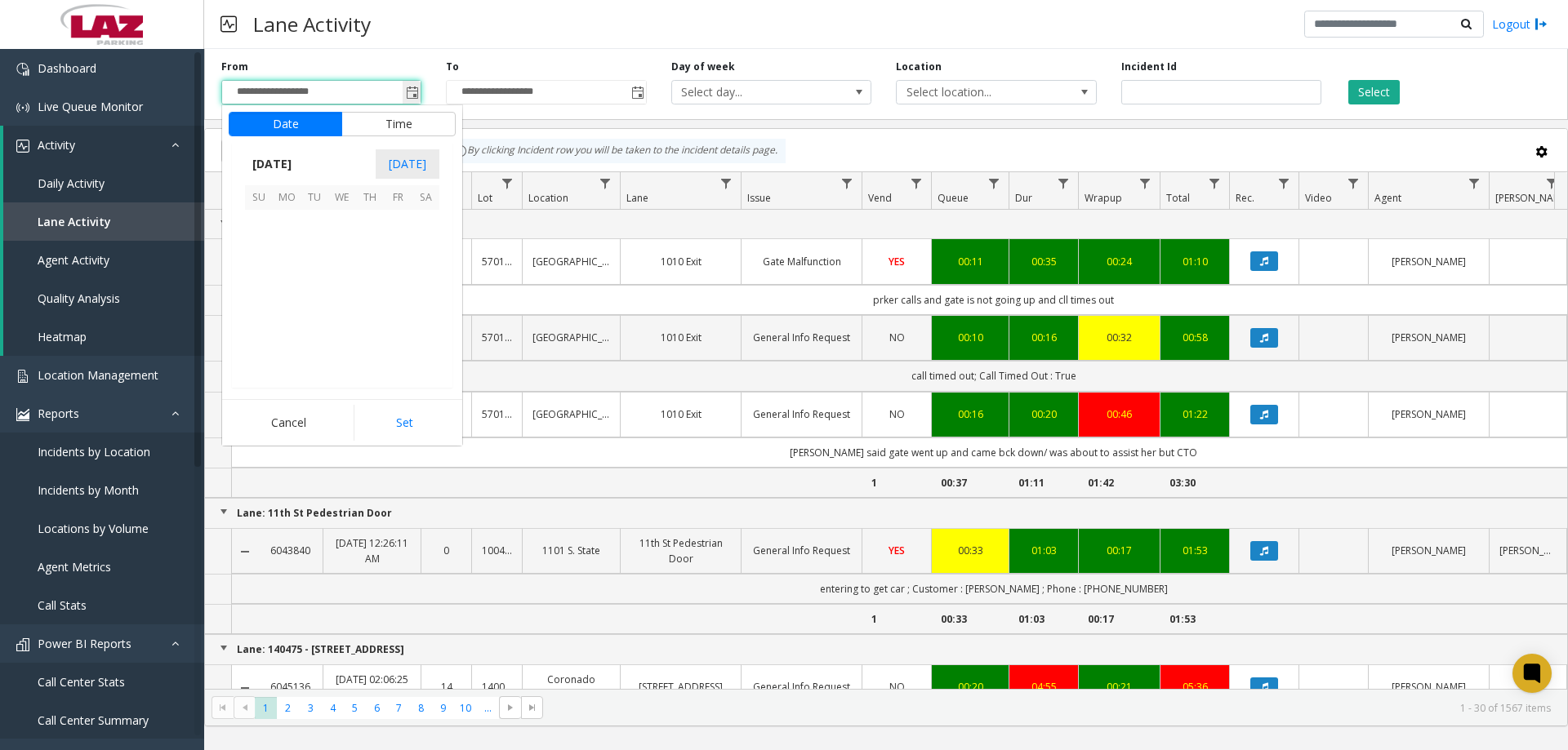
scroll to position [292836, 0]
click at [318, 267] on span "1" at bounding box center [314, 274] width 28 height 28
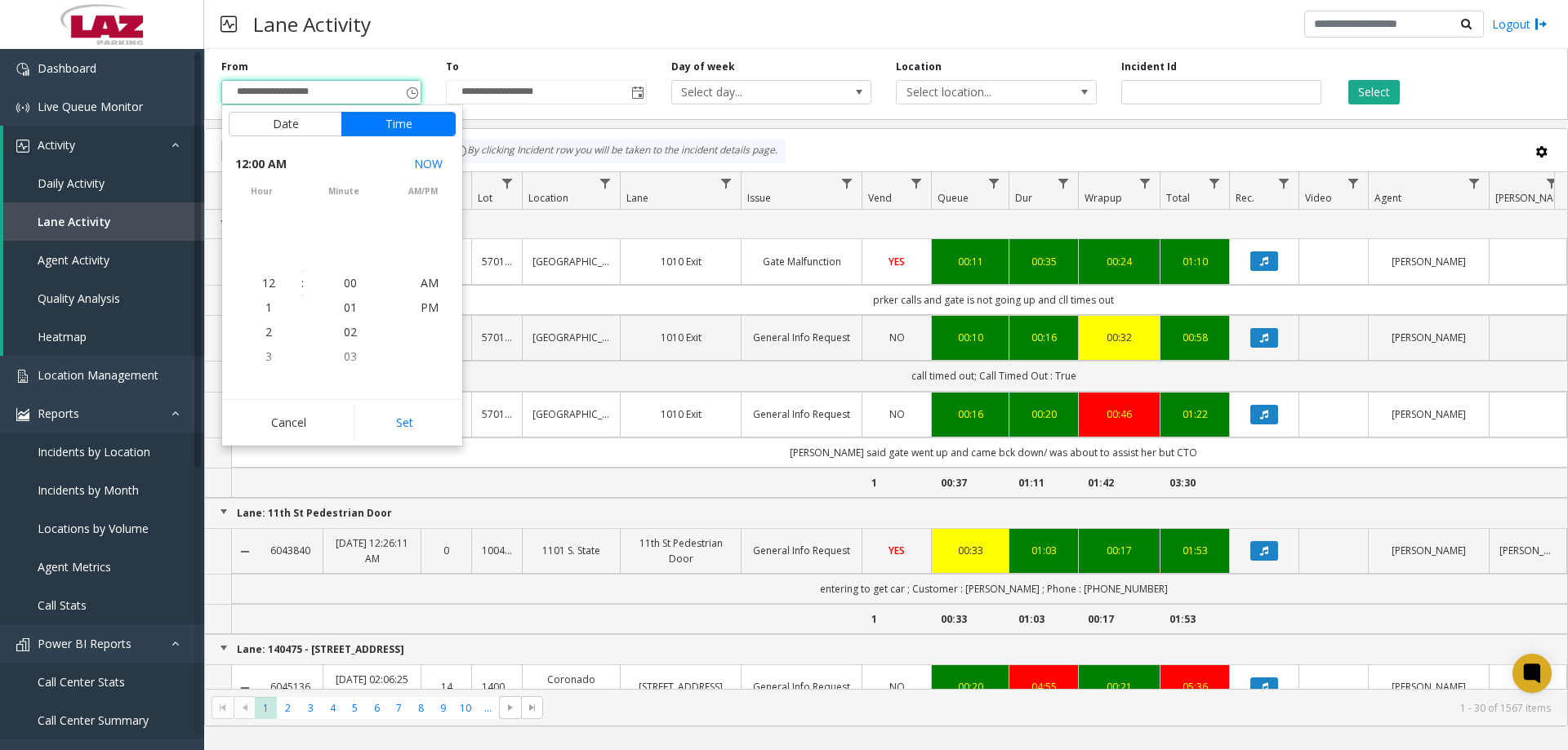
scroll to position [292642, 0]
drag, startPoint x: 394, startPoint y: 419, endPoint x: 439, endPoint y: 367, distance: 68.8
click at [394, 418] on button "Set" at bounding box center [404, 423] width 103 height 36
type input "**********"
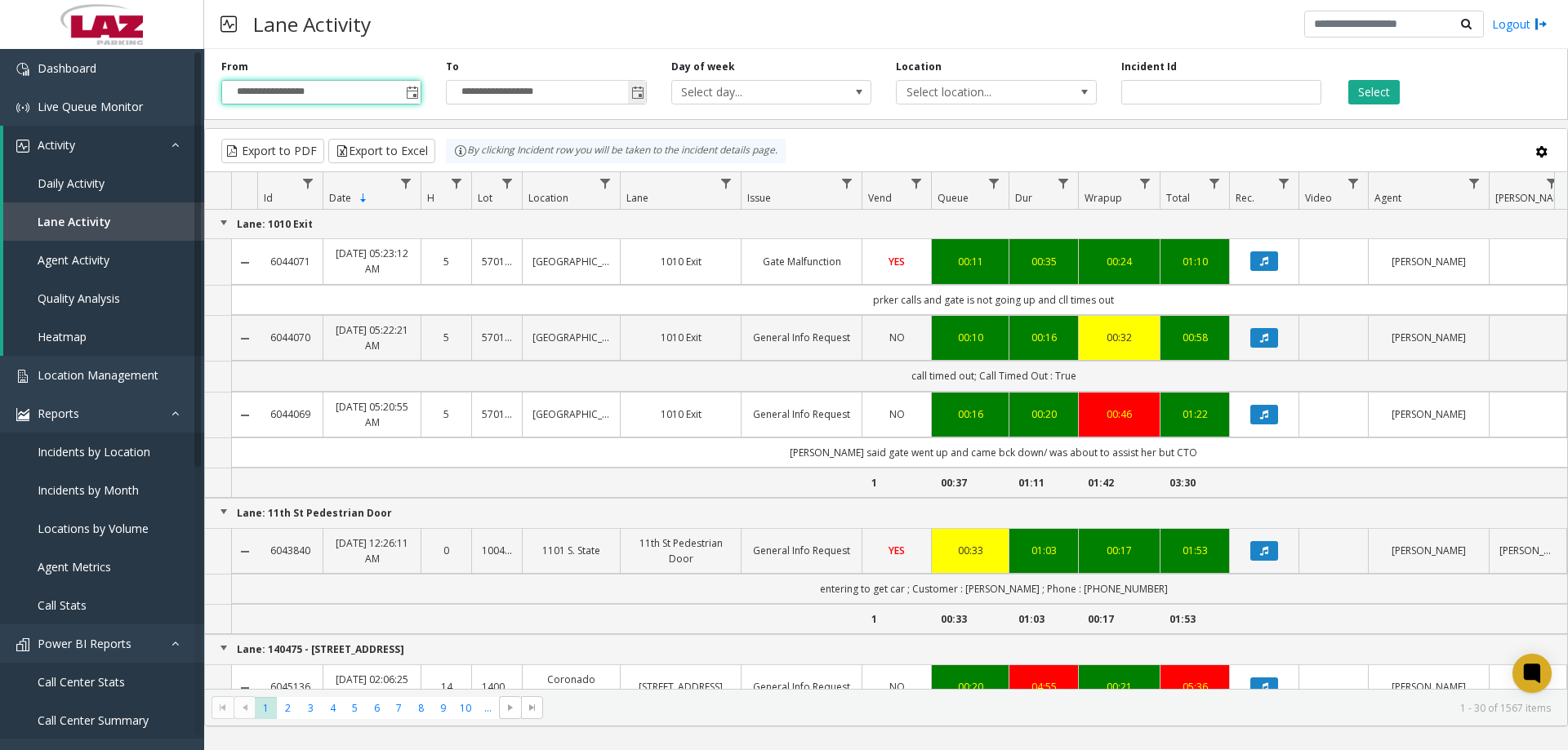
click at [564, 90] on input "**********" at bounding box center [546, 92] width 199 height 23
click at [552, 91] on input "**********" at bounding box center [546, 92] width 199 height 23
click at [644, 91] on app-root "**********" at bounding box center [784, 375] width 1568 height 750
click at [643, 100] on span "Toggle popup" at bounding box center [637, 92] width 18 height 26
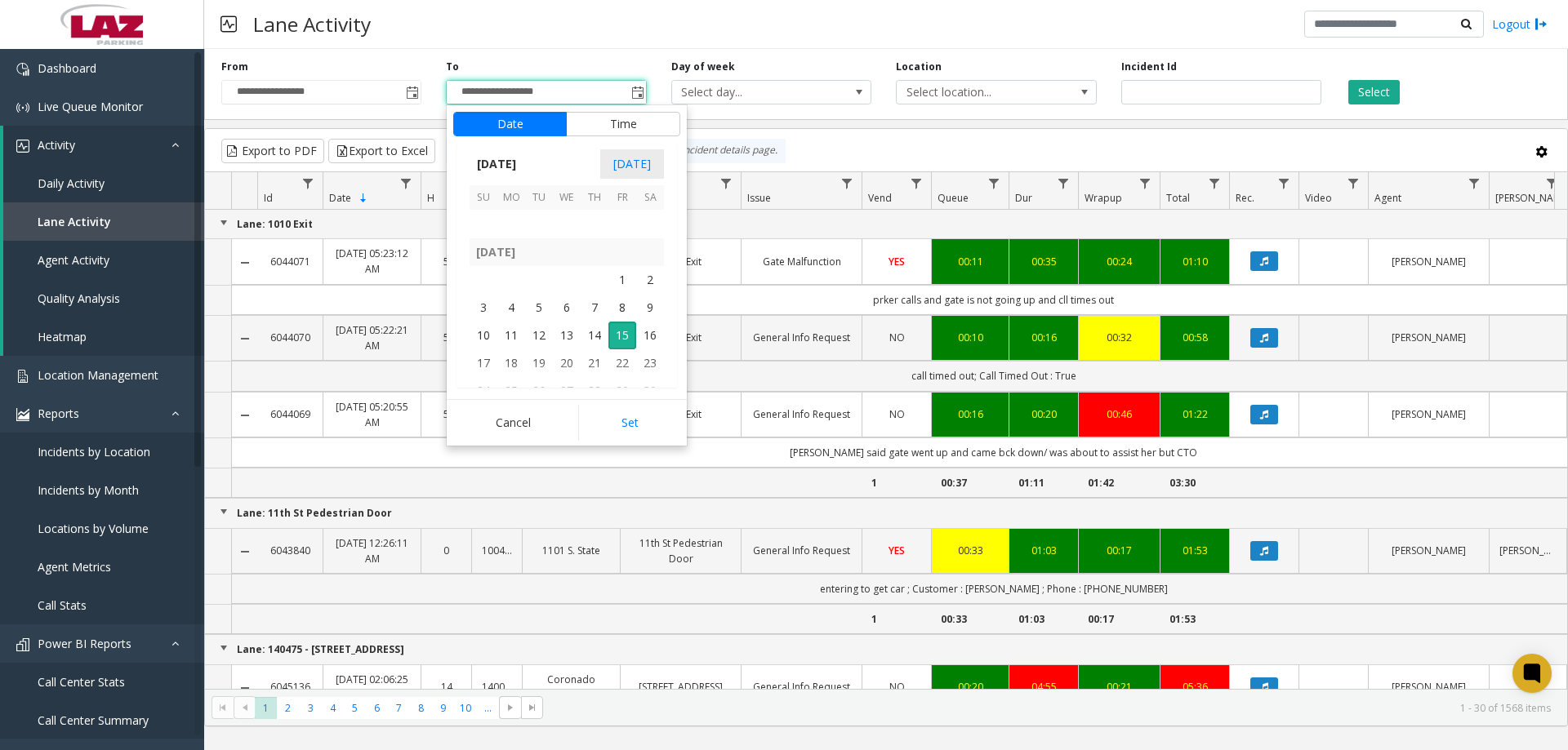
scroll to position [292755, 0]
click at [591, 215] on span "31" at bounding box center [594, 221] width 28 height 28
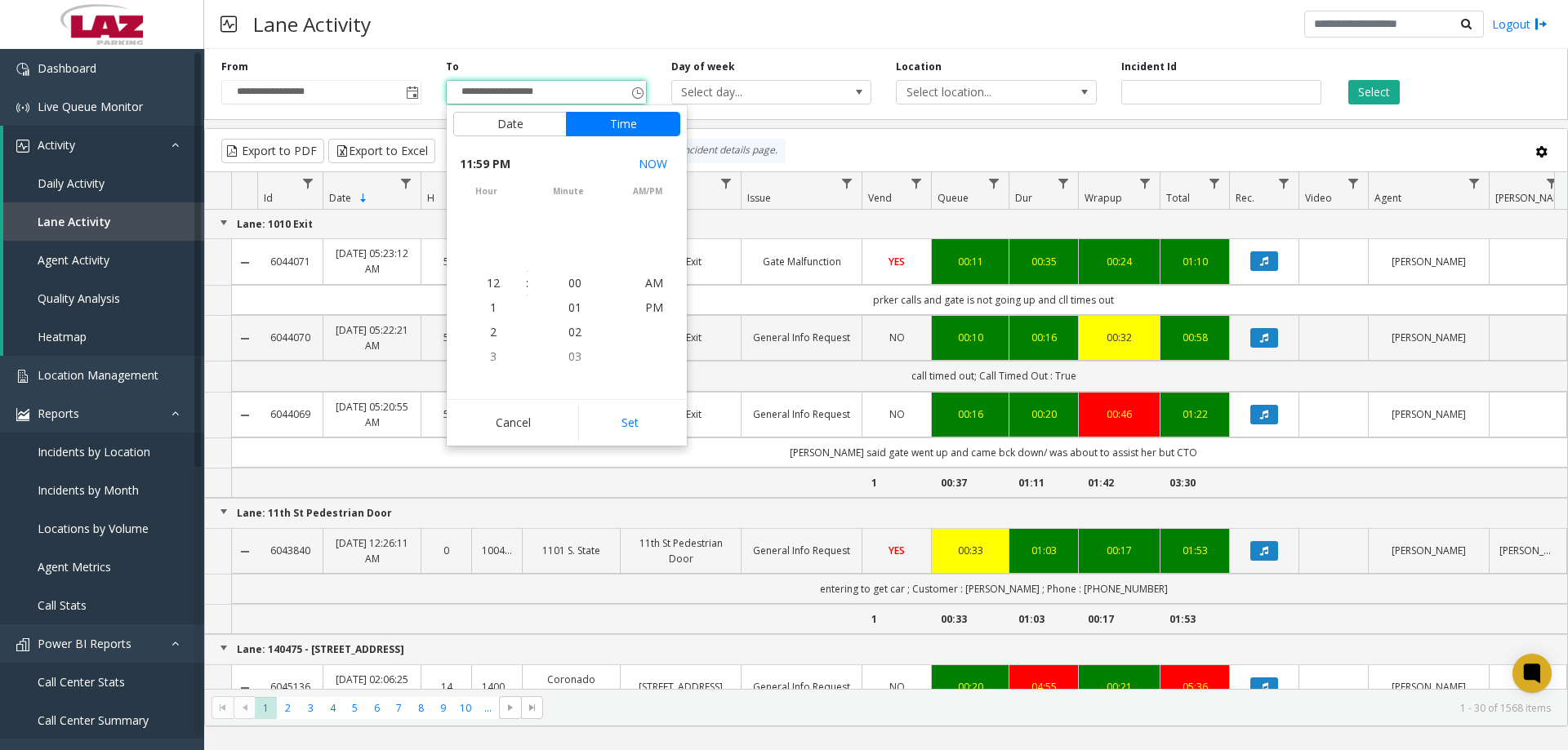
scroll to position [24, 0]
click at [620, 403] on div "Cancel Set" at bounding box center [566, 423] width 240 height 47
click at [629, 418] on button "Set" at bounding box center [629, 423] width 103 height 36
type input "**********"
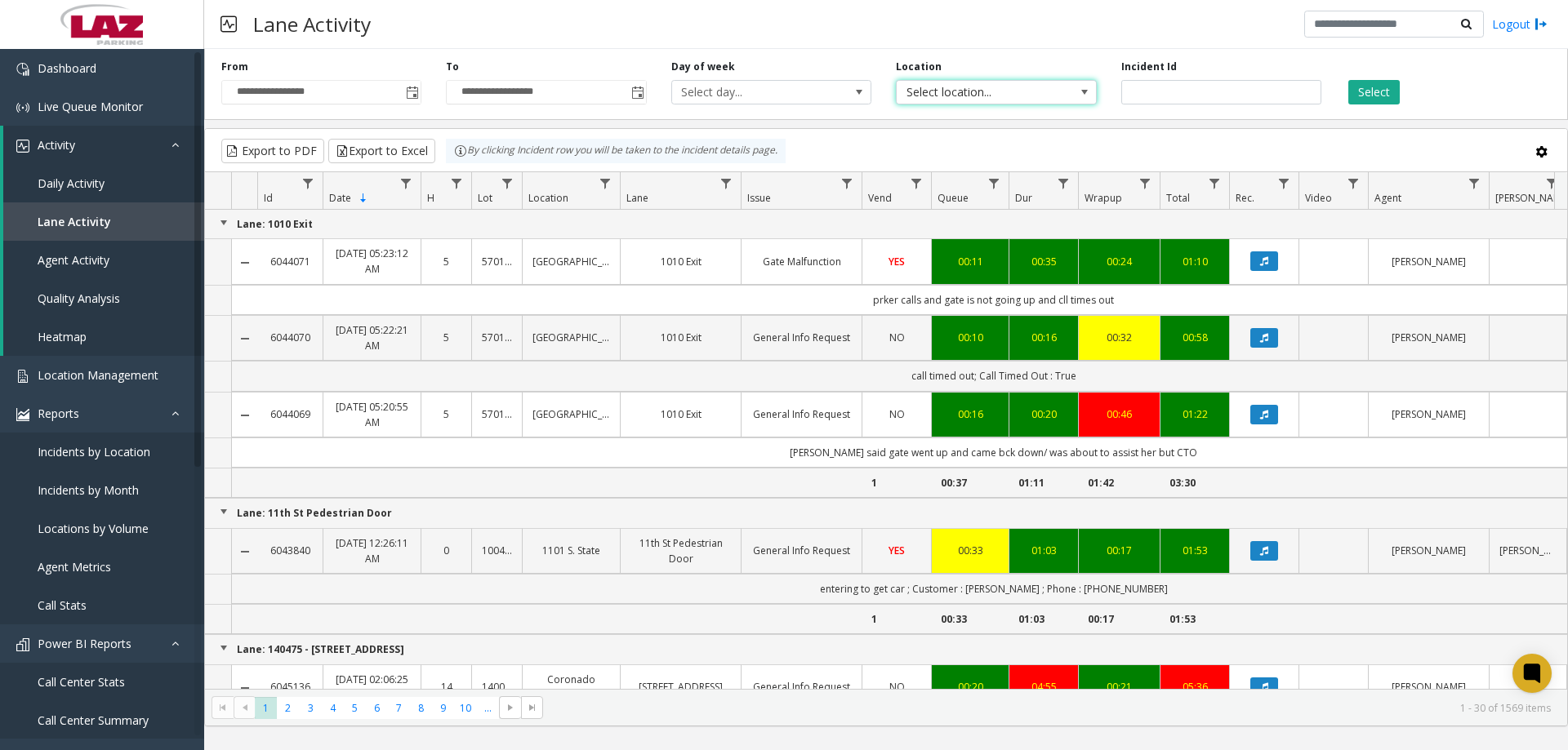
click at [1091, 97] on span at bounding box center [1084, 92] width 23 height 23
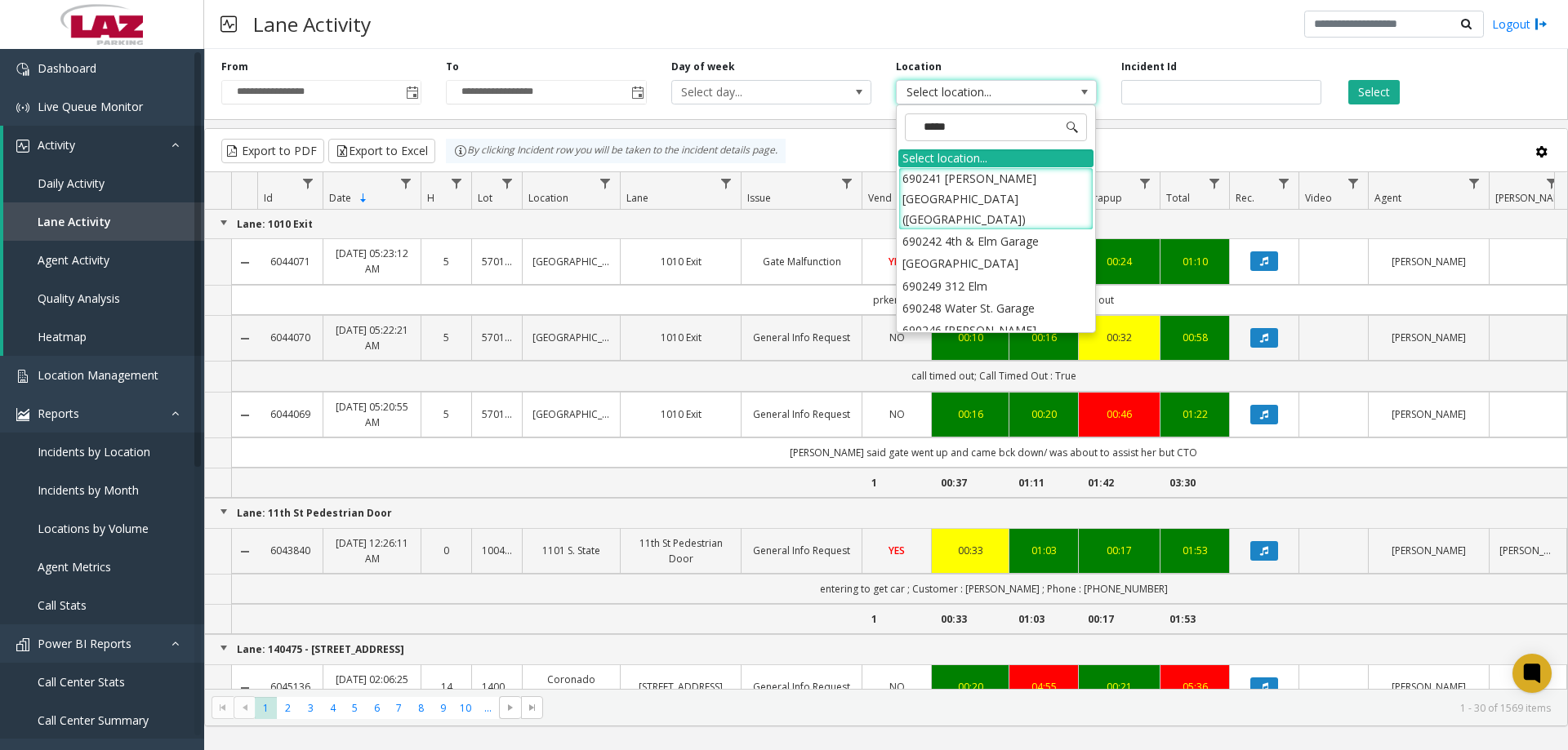
type input "******"
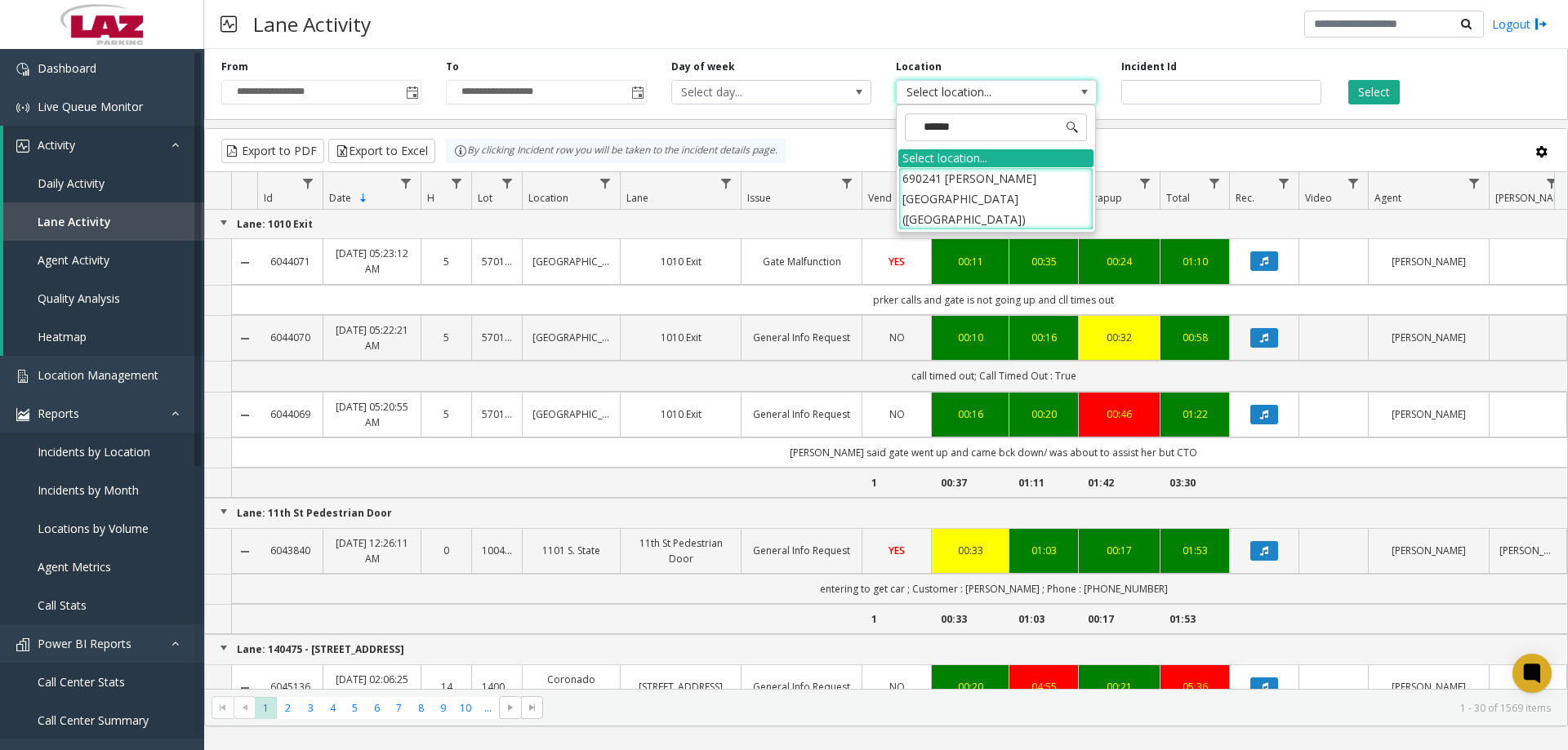
drag, startPoint x: 1034, startPoint y: 195, endPoint x: 1037, endPoint y: 205, distance: 10.4
click at [1035, 195] on li "690241 [PERSON_NAME][GEOGRAPHIC_DATA] ([GEOGRAPHIC_DATA])" at bounding box center [996, 199] width 195 height 63
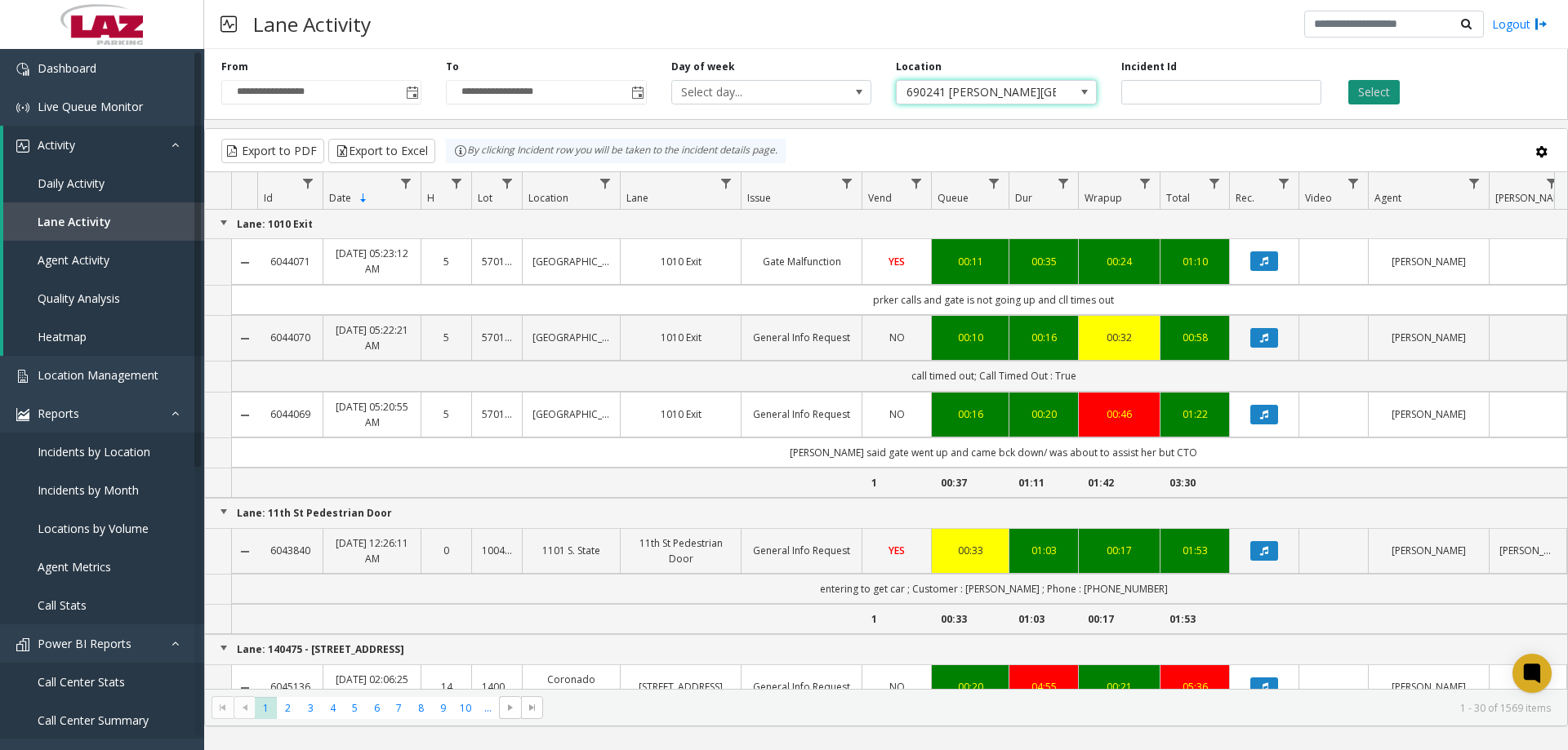
click at [1390, 100] on button "Select" at bounding box center [1374, 92] width 52 height 24
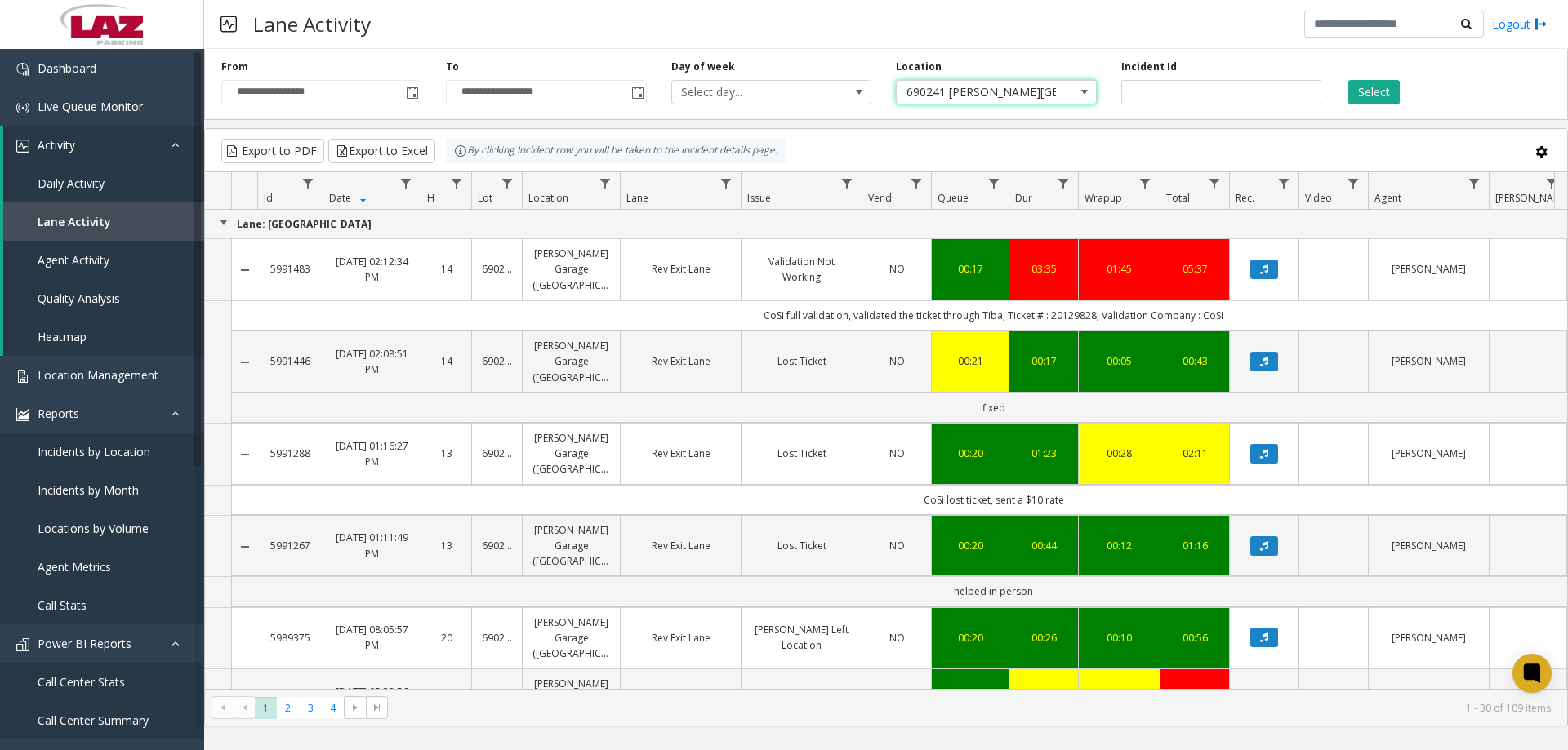
click at [1090, 97] on span at bounding box center [1084, 93] width 13 height 13
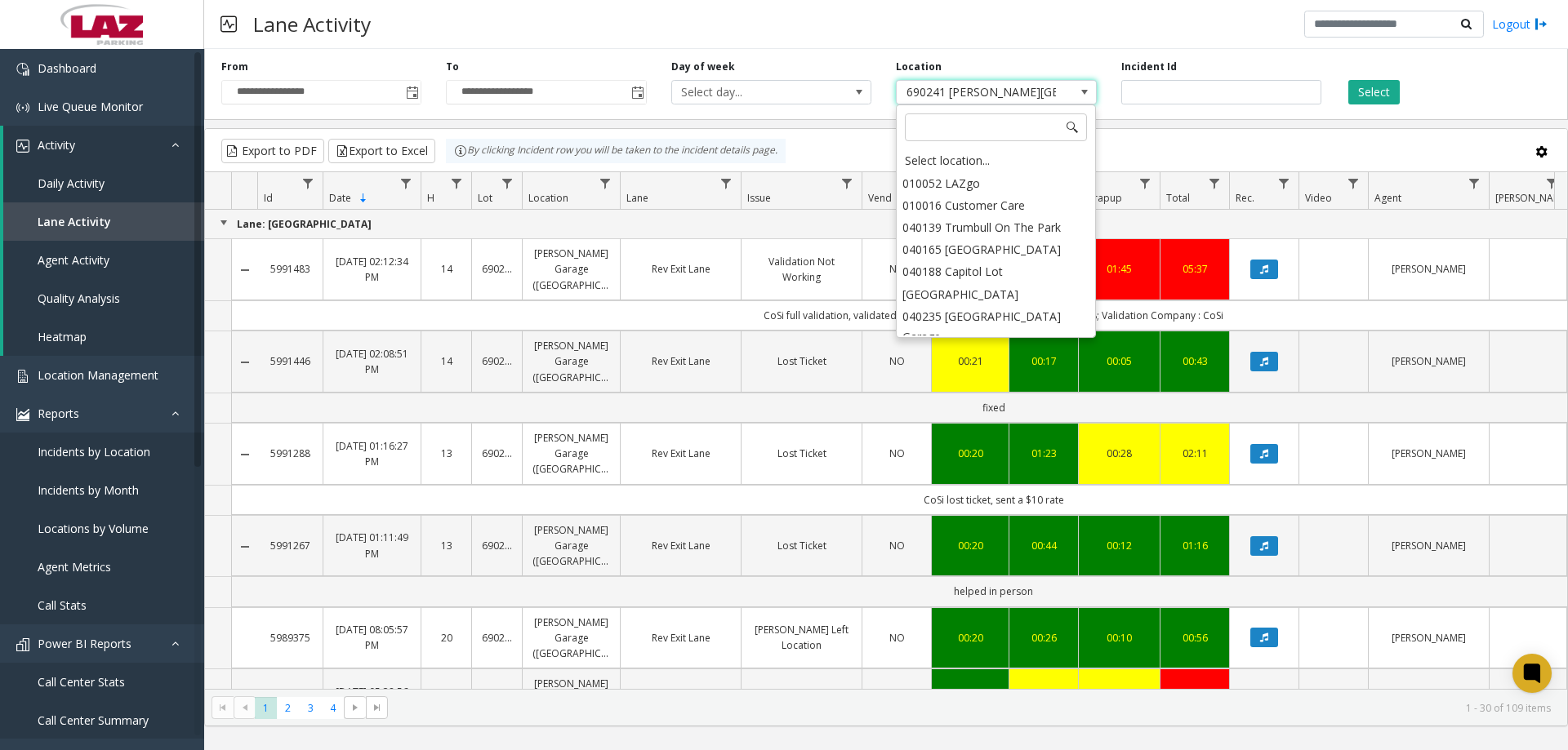
scroll to position [7870, 0]
click at [1090, 97] on span at bounding box center [1084, 93] width 13 height 13
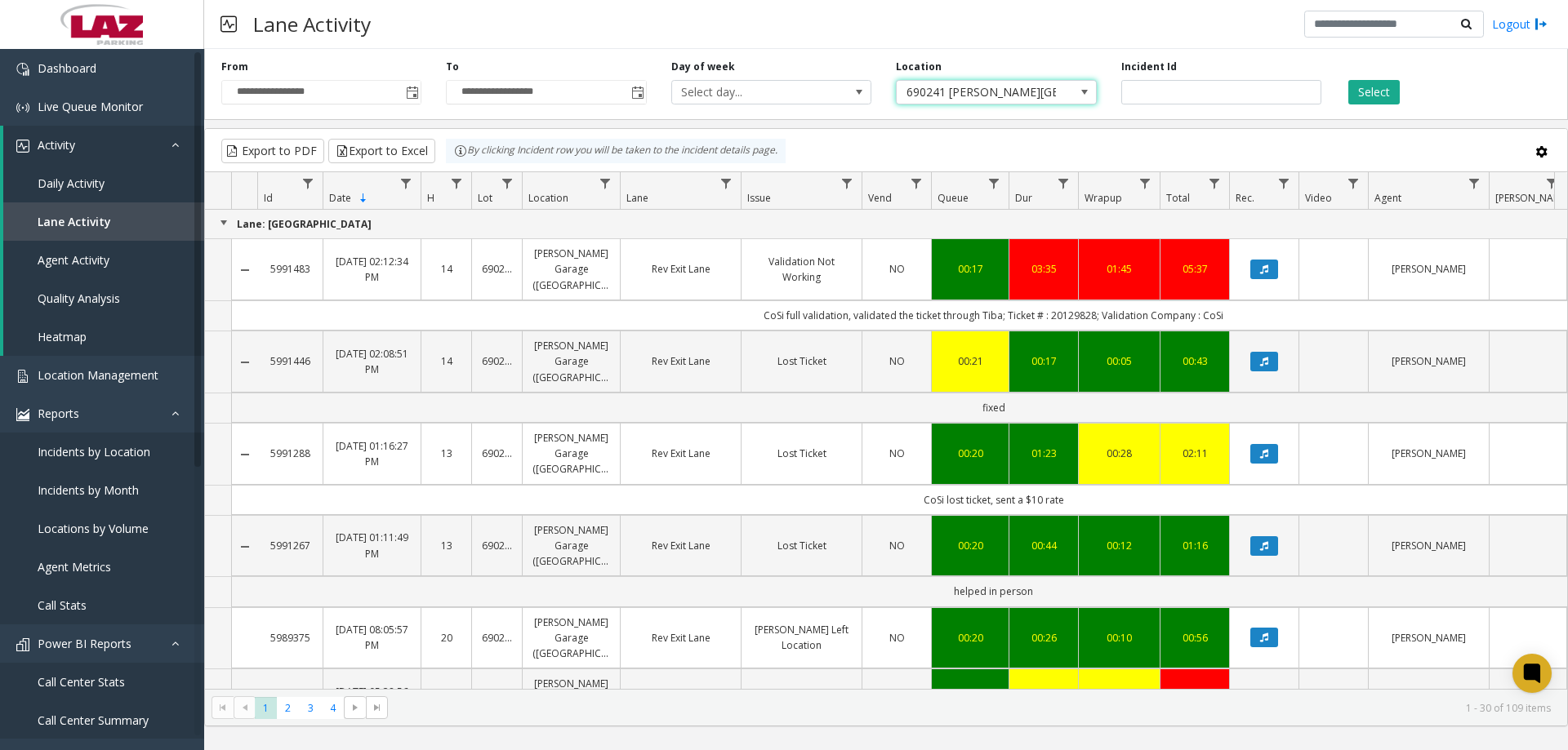
click at [1110, 58] on div "**********" at bounding box center [885, 81] width 1364 height 78
